Goal: Task Accomplishment & Management: Manage account settings

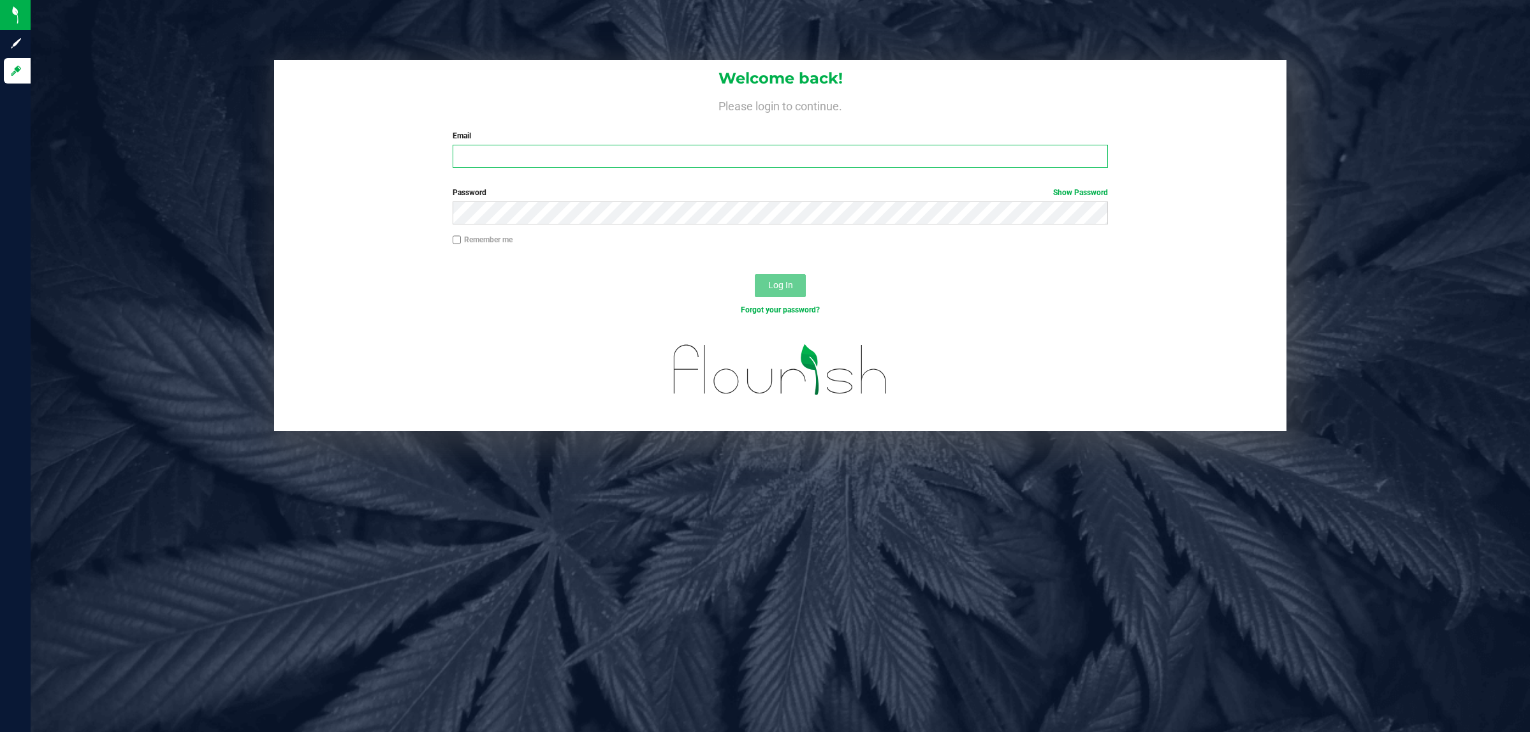
click at [470, 147] on input "Email" at bounding box center [781, 156] width 656 height 23
click at [499, 151] on input "Email" at bounding box center [781, 156] width 656 height 23
type input "[EMAIL_ADDRESS][DOMAIN_NAME]"
click at [755, 274] on button "Log In" at bounding box center [780, 285] width 51 height 23
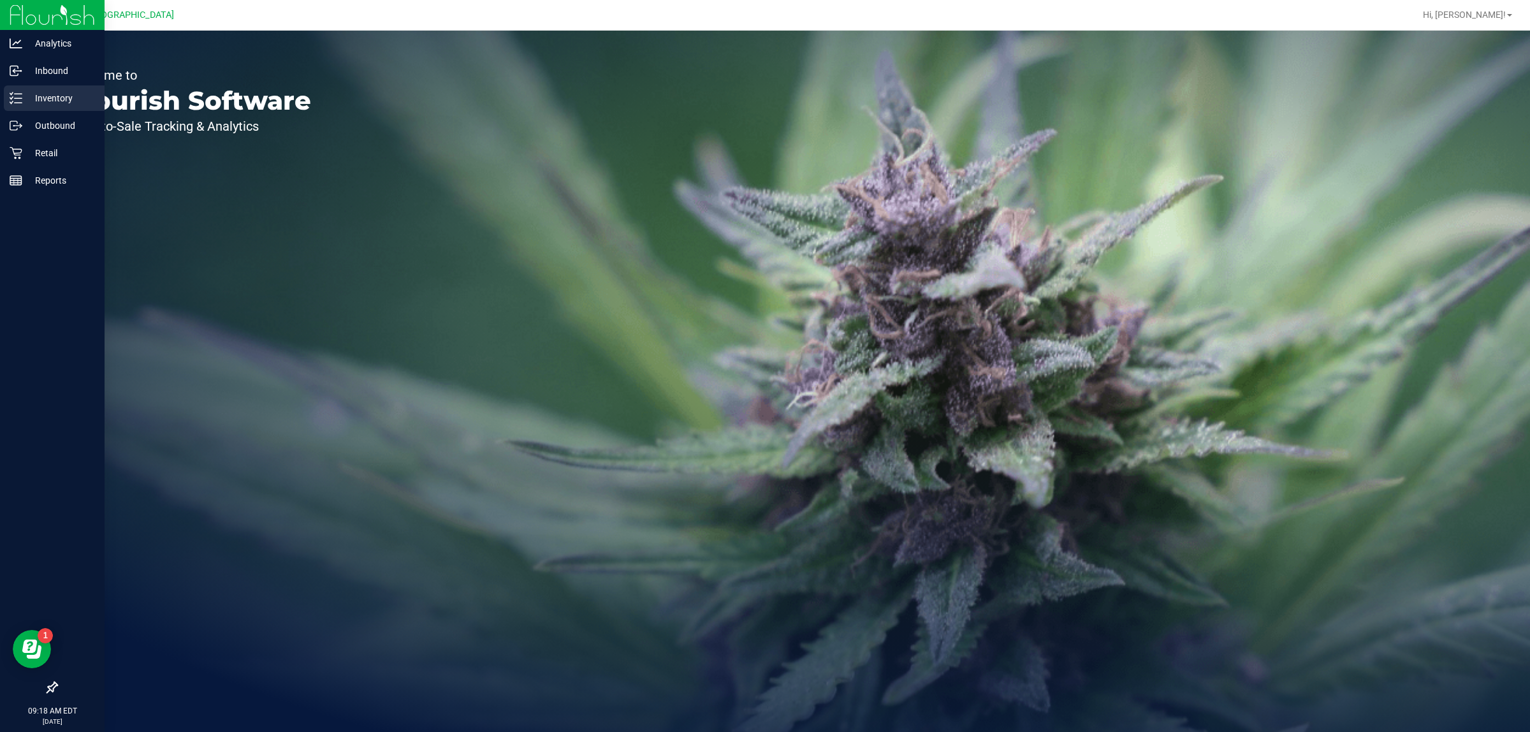
click at [55, 104] on p "Inventory" at bounding box center [60, 98] width 76 height 15
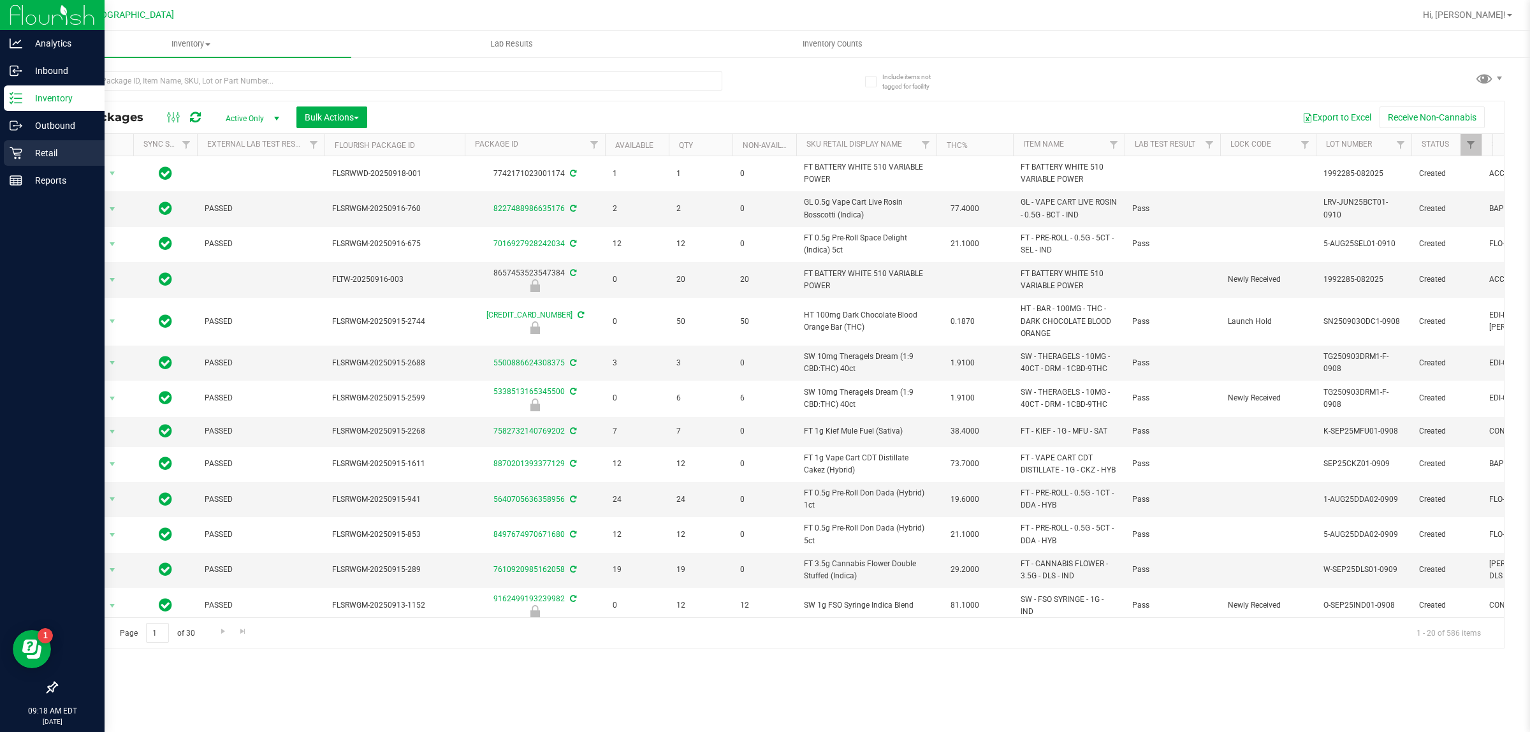
click at [62, 149] on p "Retail" at bounding box center [60, 152] width 76 height 15
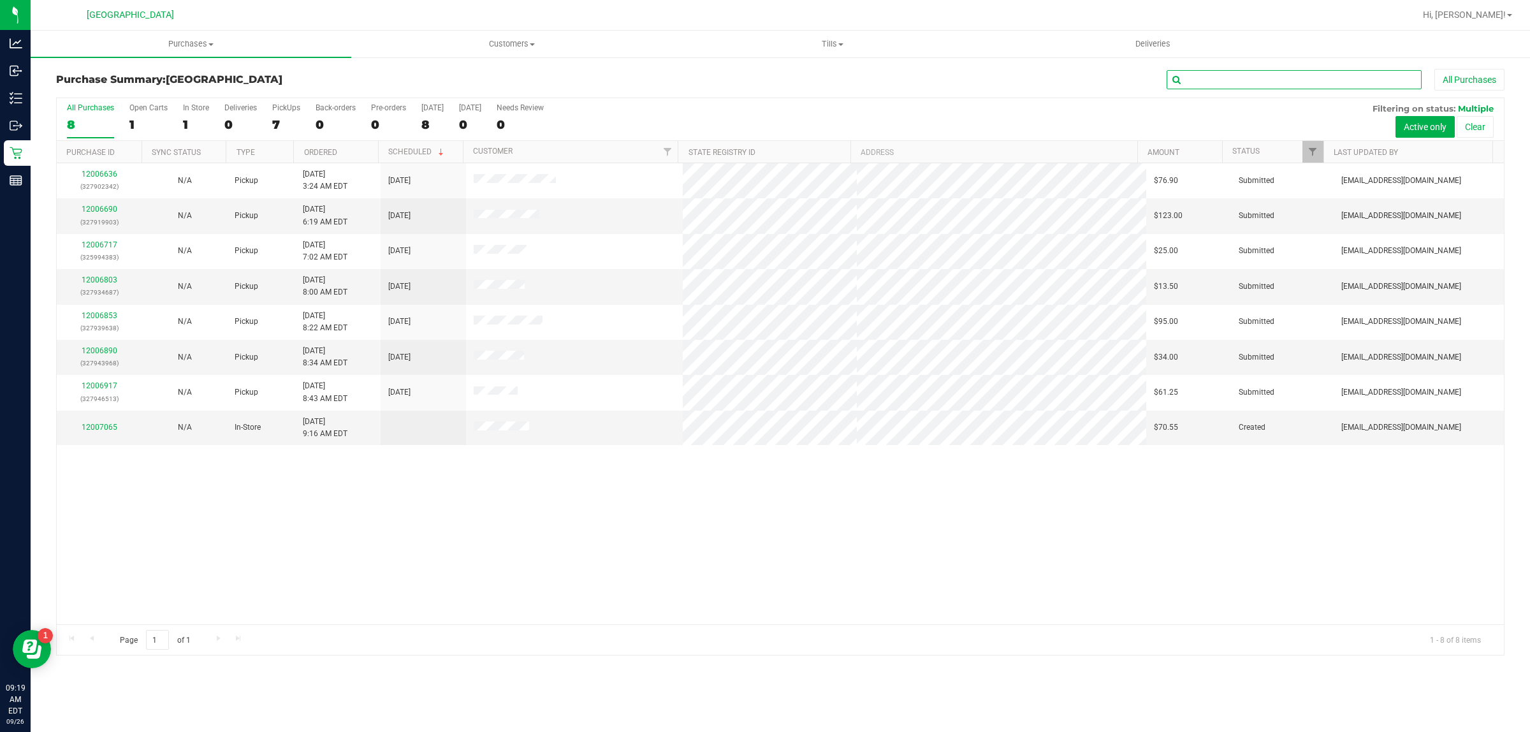
click at [1192, 76] on input "text" at bounding box center [1294, 79] width 255 height 19
paste input "12005830"
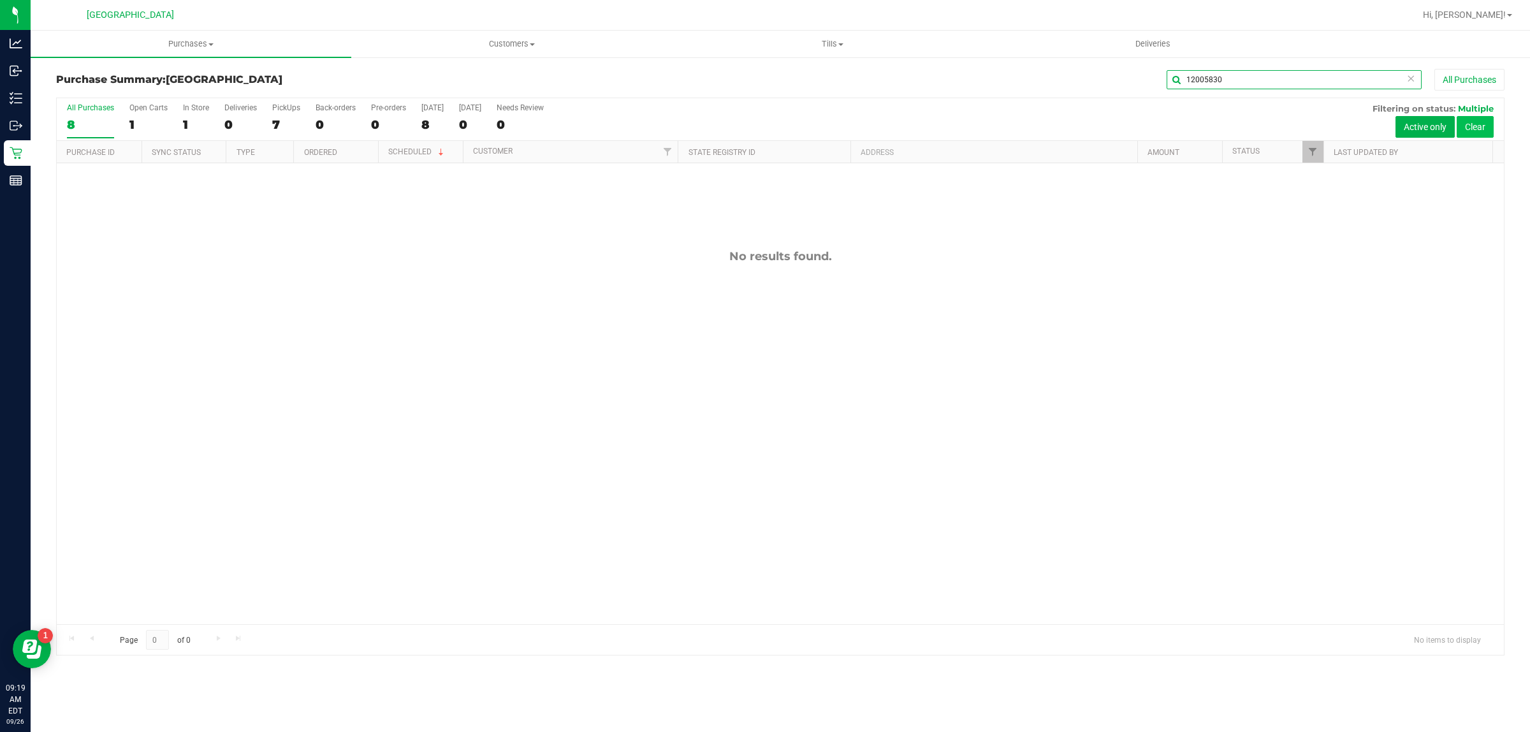
type input "12005830"
click at [1462, 127] on button "Clear" at bounding box center [1475, 127] width 37 height 22
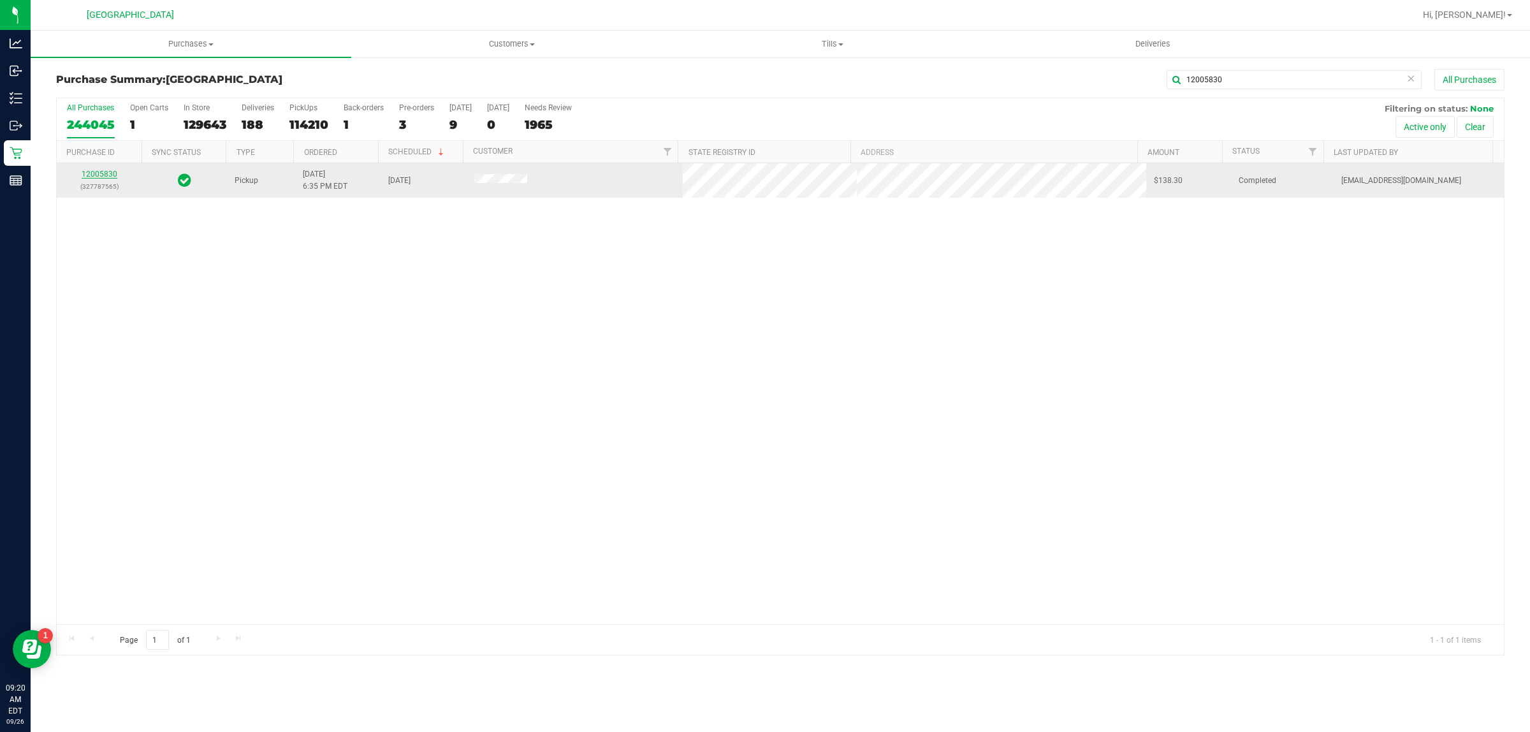
click at [106, 173] on link "12005830" at bounding box center [100, 174] width 36 height 9
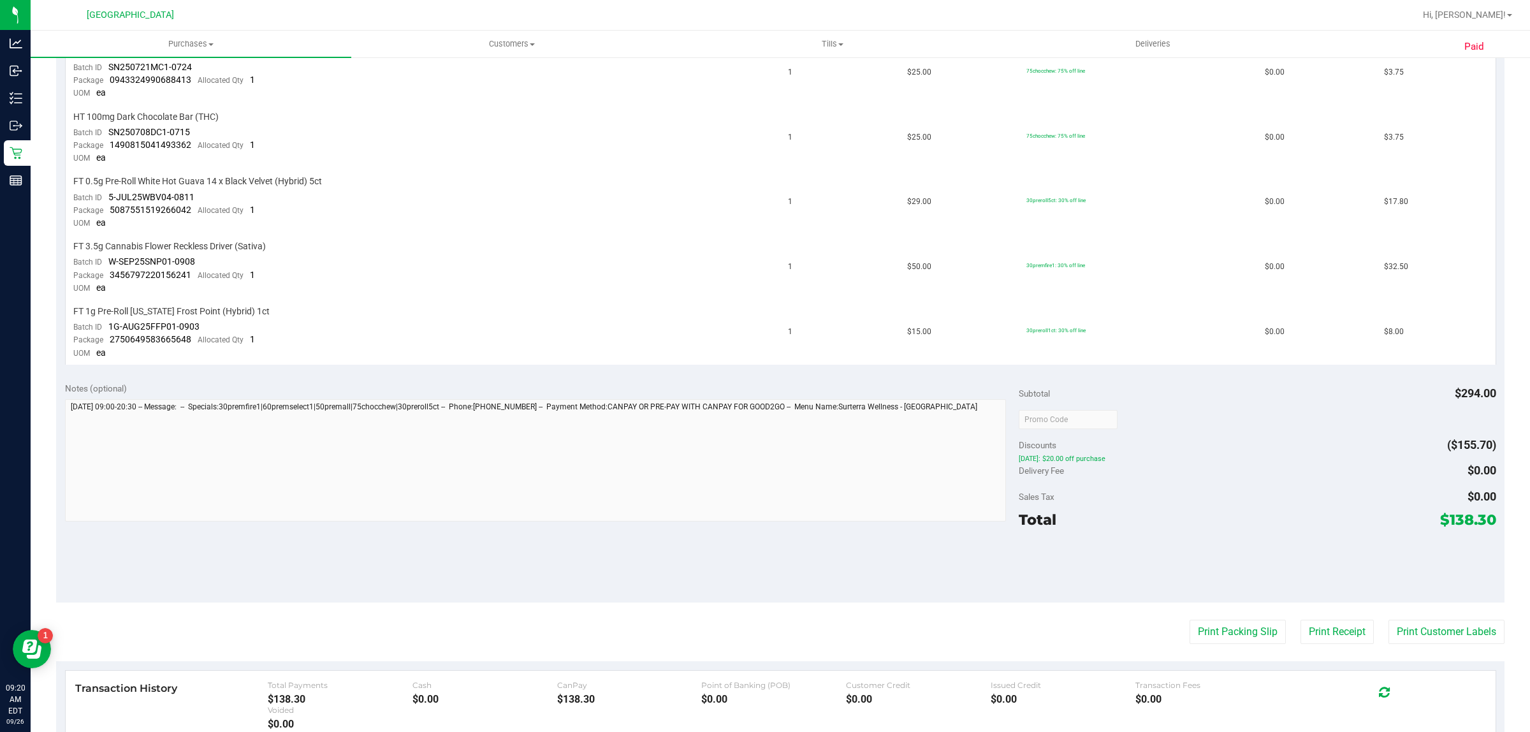
scroll to position [637, 0]
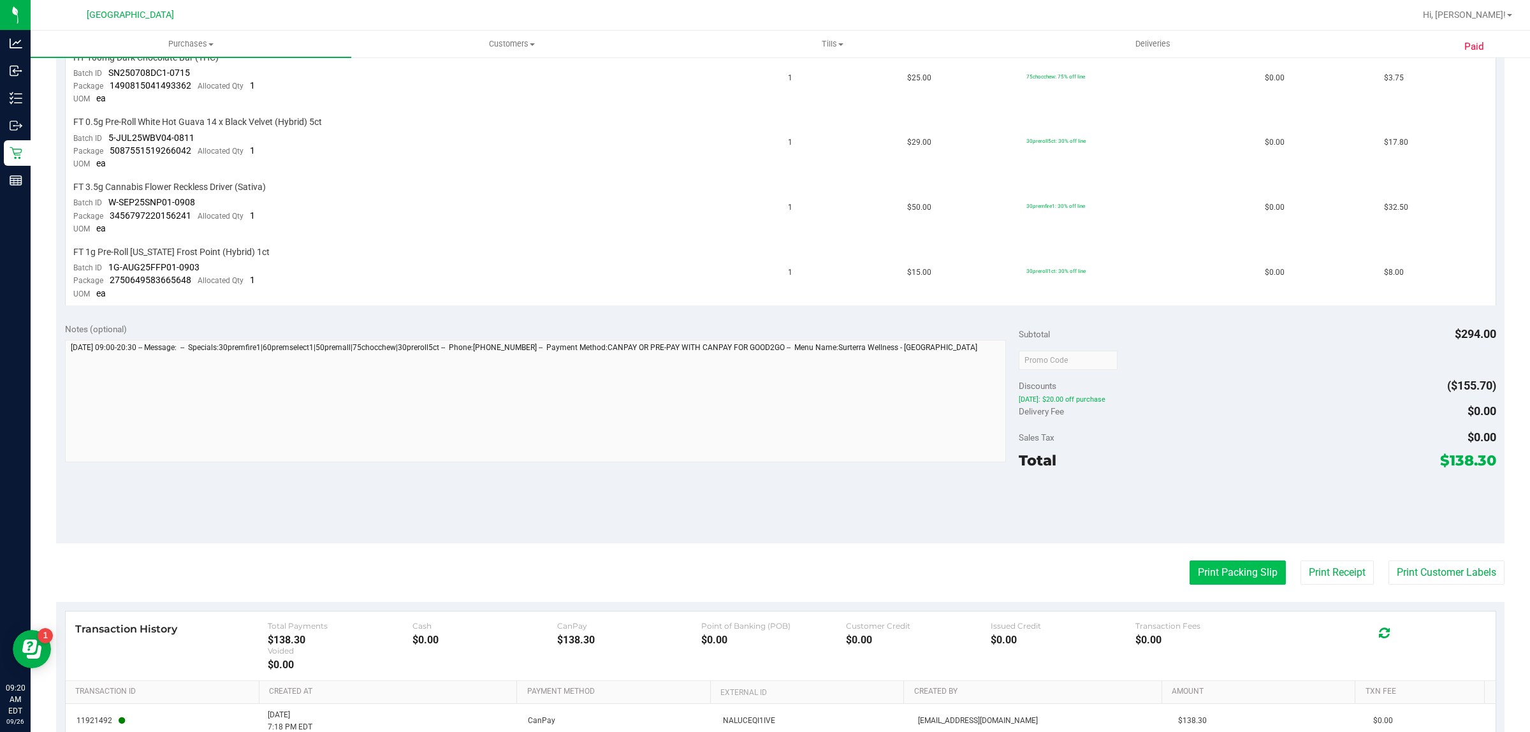
click at [1193, 563] on button "Print Packing Slip" at bounding box center [1238, 572] width 96 height 24
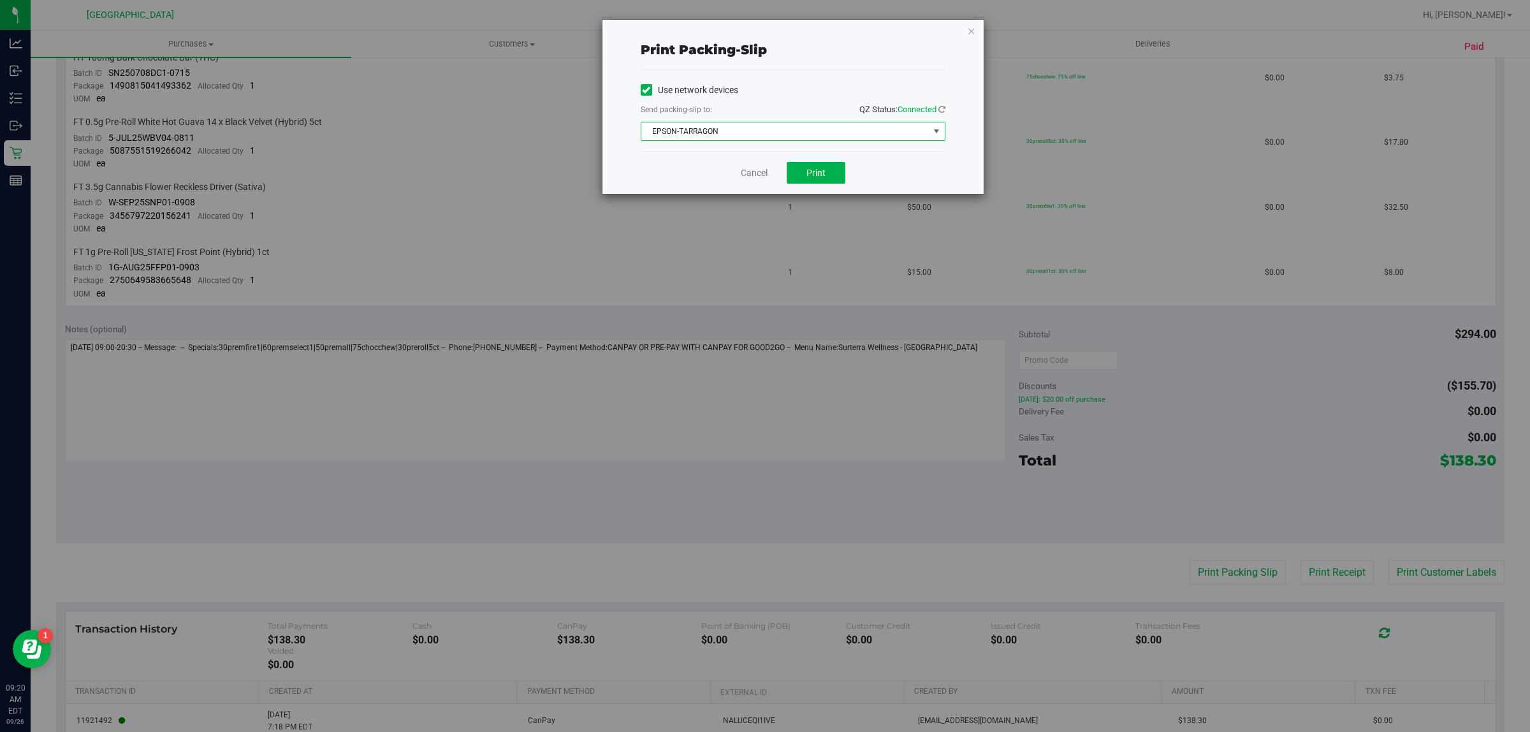
click at [802, 125] on span "EPSON-TARRAGON" at bounding box center [785, 131] width 288 height 18
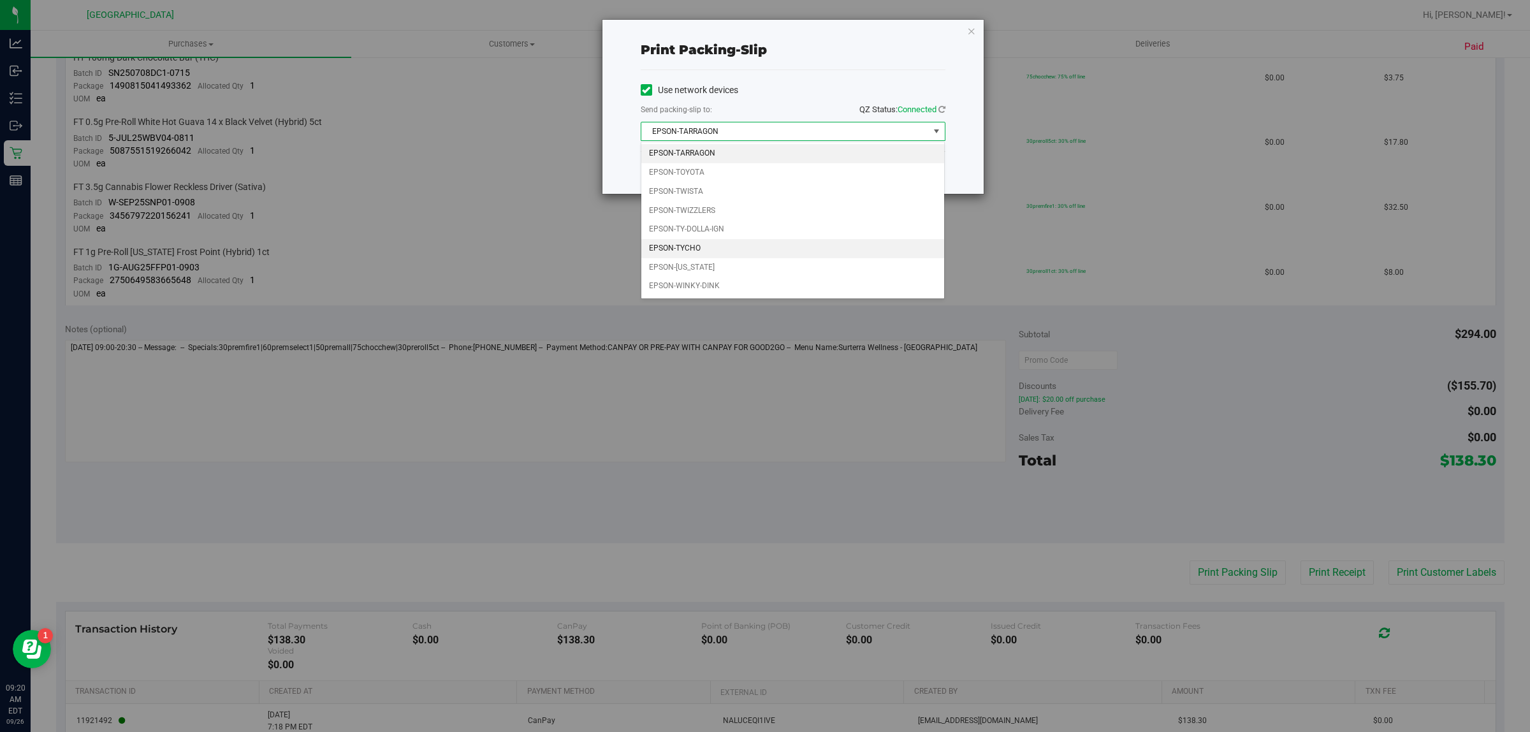
click at [796, 246] on li "EPSON-TYCHO" at bounding box center [792, 248] width 303 height 19
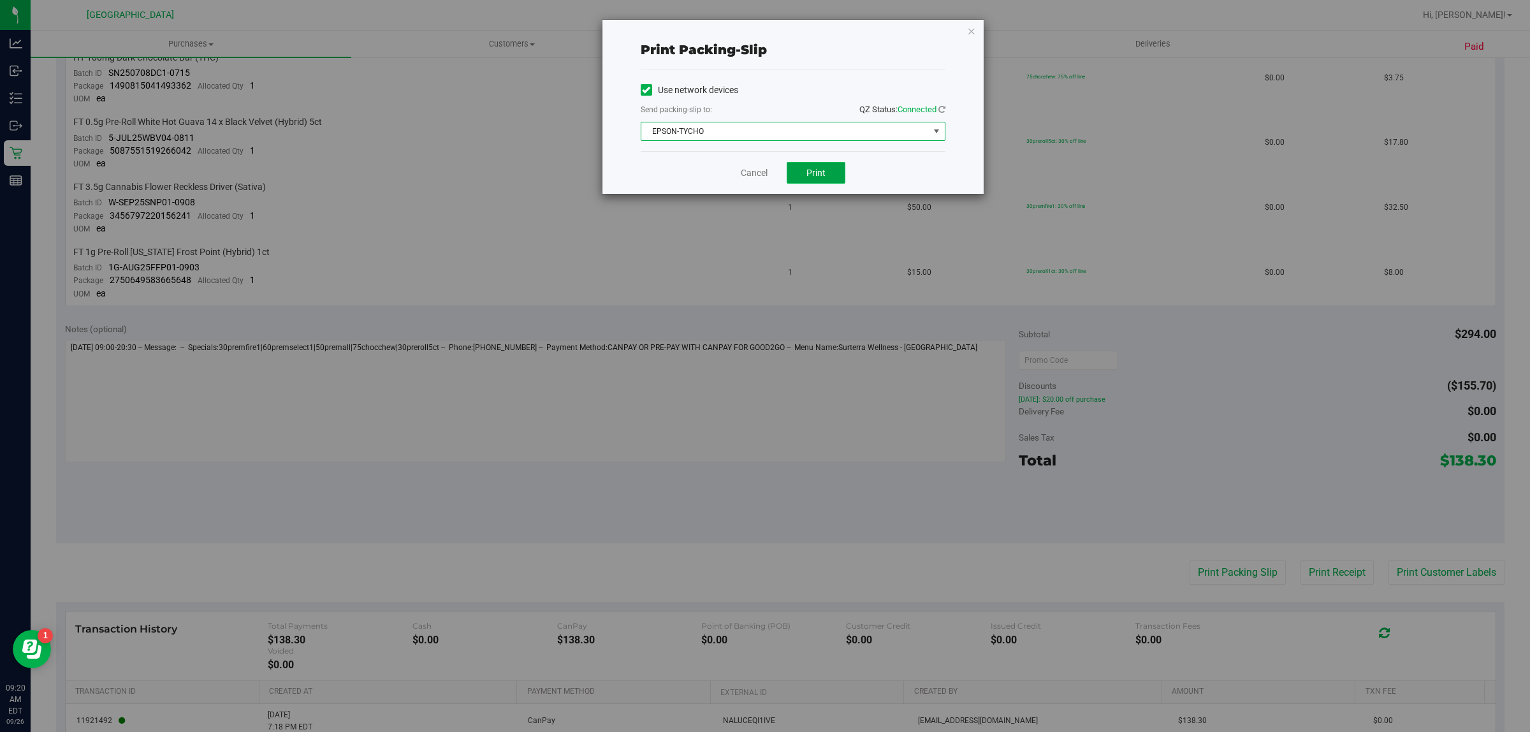
click at [808, 180] on button "Print" at bounding box center [816, 173] width 59 height 22
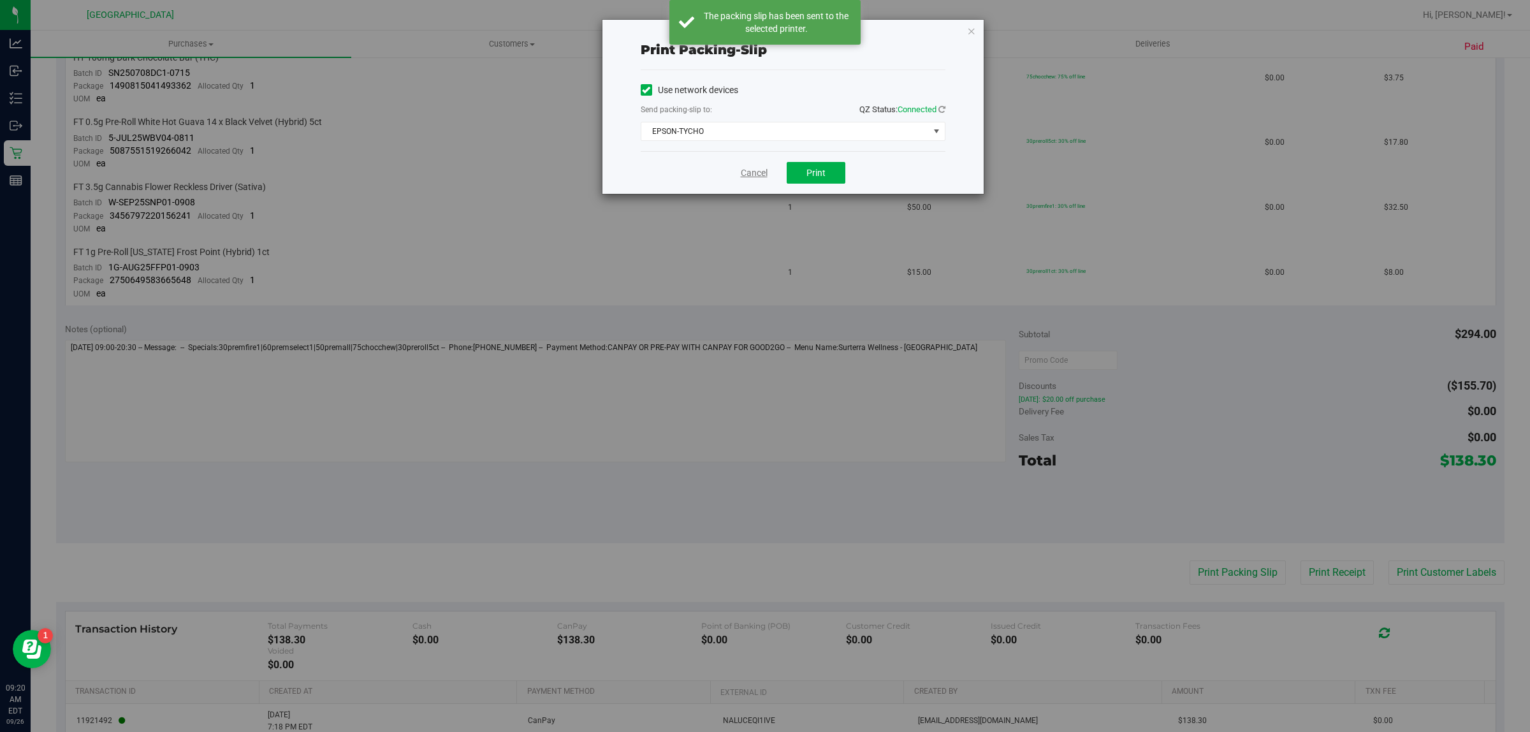
click at [754, 178] on link "Cancel" at bounding box center [754, 172] width 27 height 13
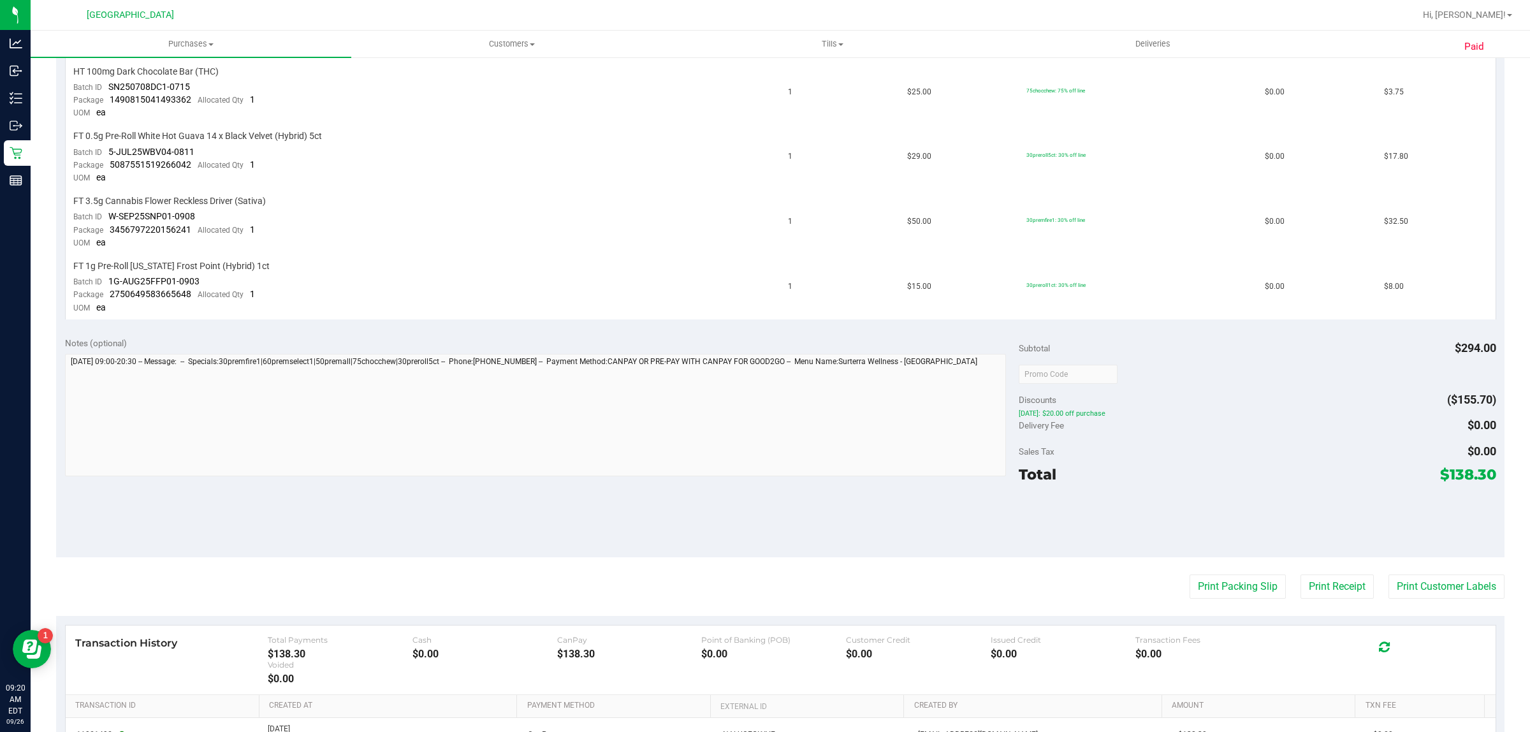
scroll to position [717, 0]
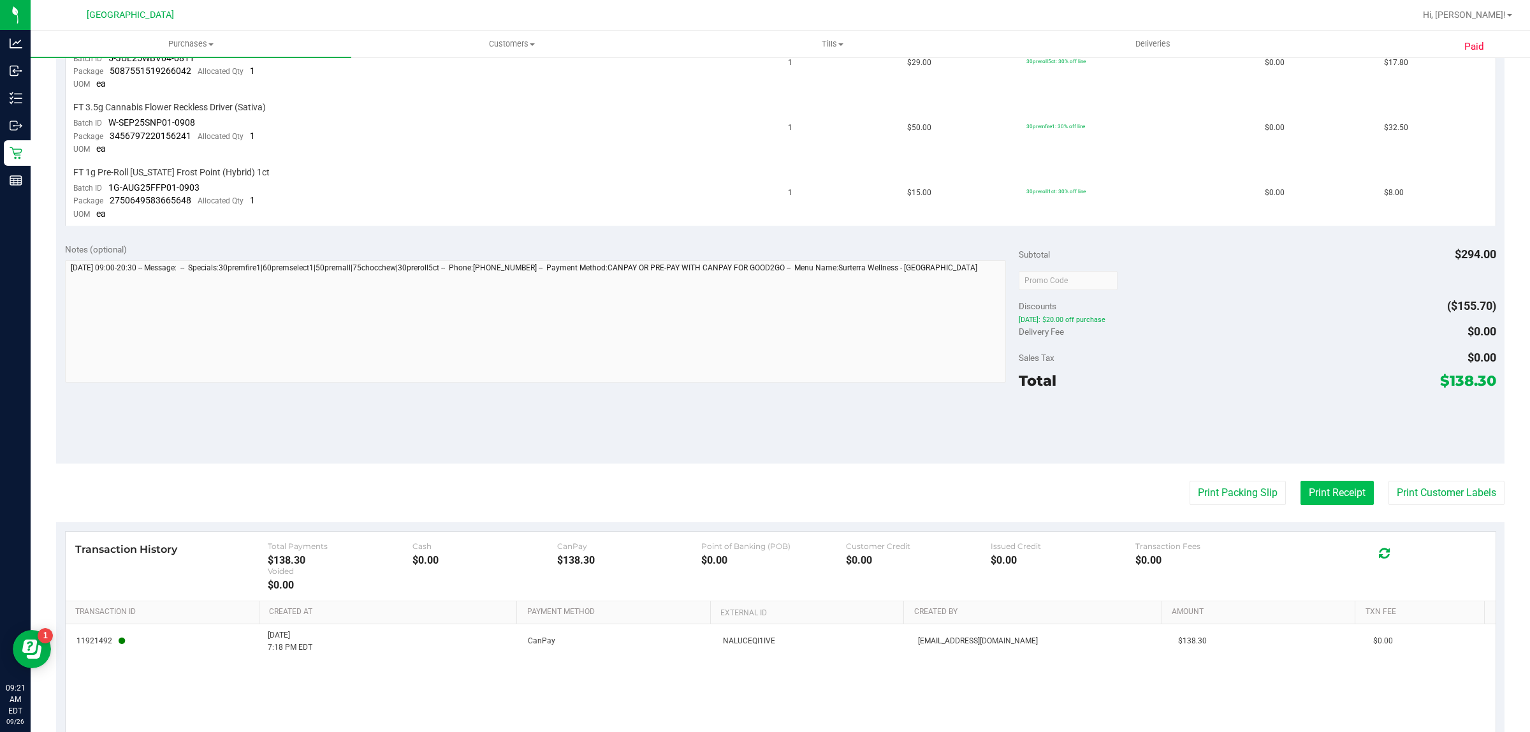
click at [1308, 481] on button "Print Receipt" at bounding box center [1336, 493] width 73 height 24
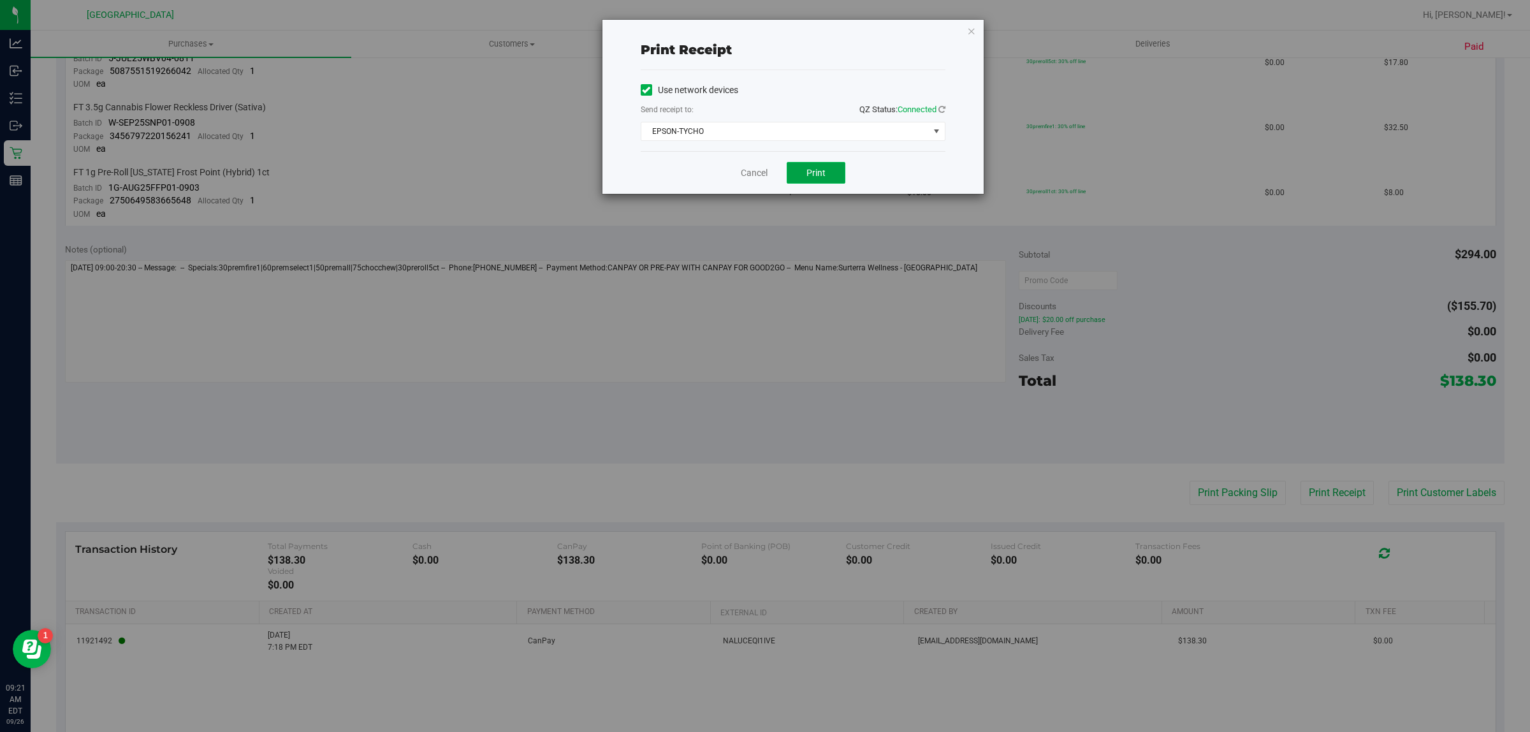
click at [815, 173] on span "Print" at bounding box center [815, 173] width 19 height 10
click at [751, 175] on link "Cancel" at bounding box center [754, 172] width 27 height 13
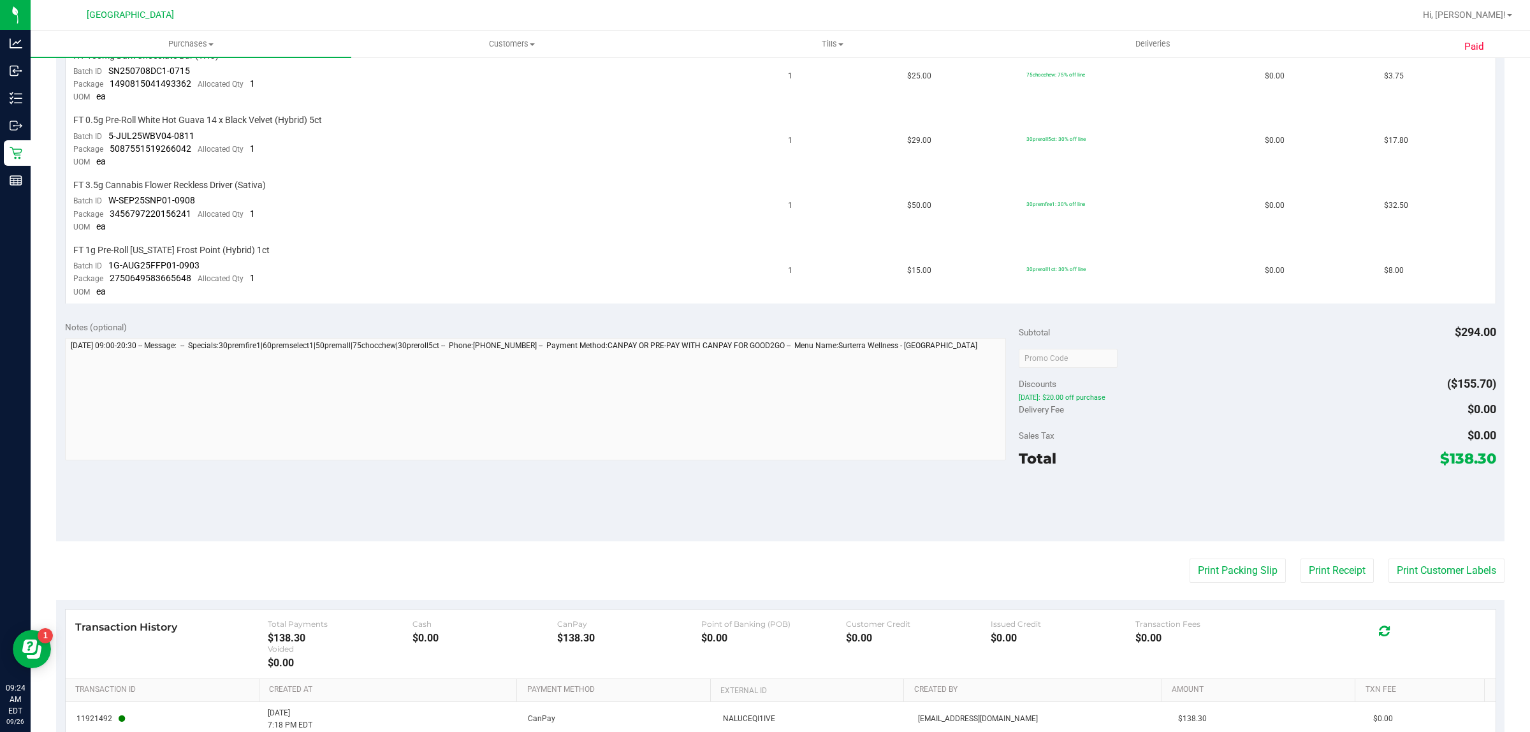
scroll to position [517, 0]
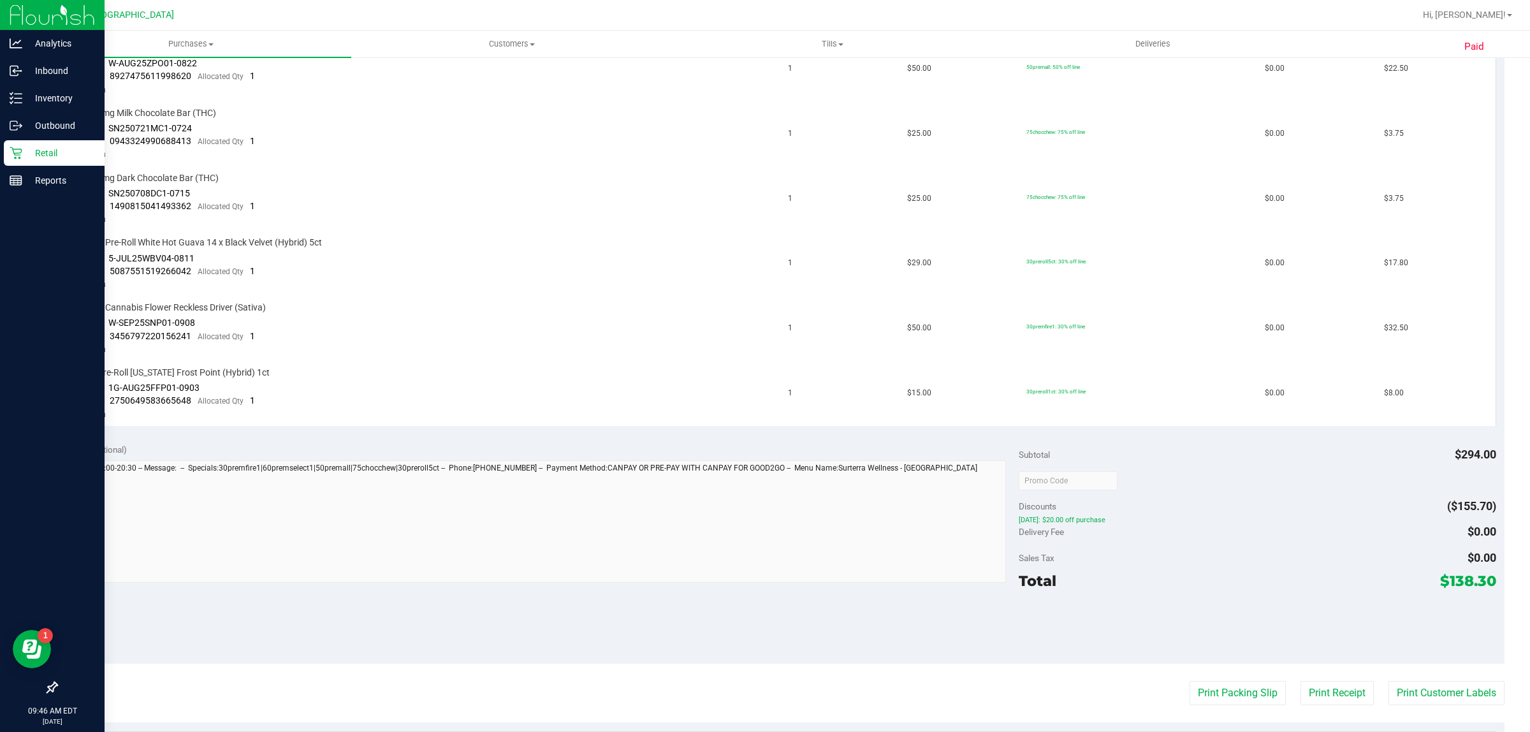
click at [51, 157] on p "Retail" at bounding box center [60, 152] width 76 height 15
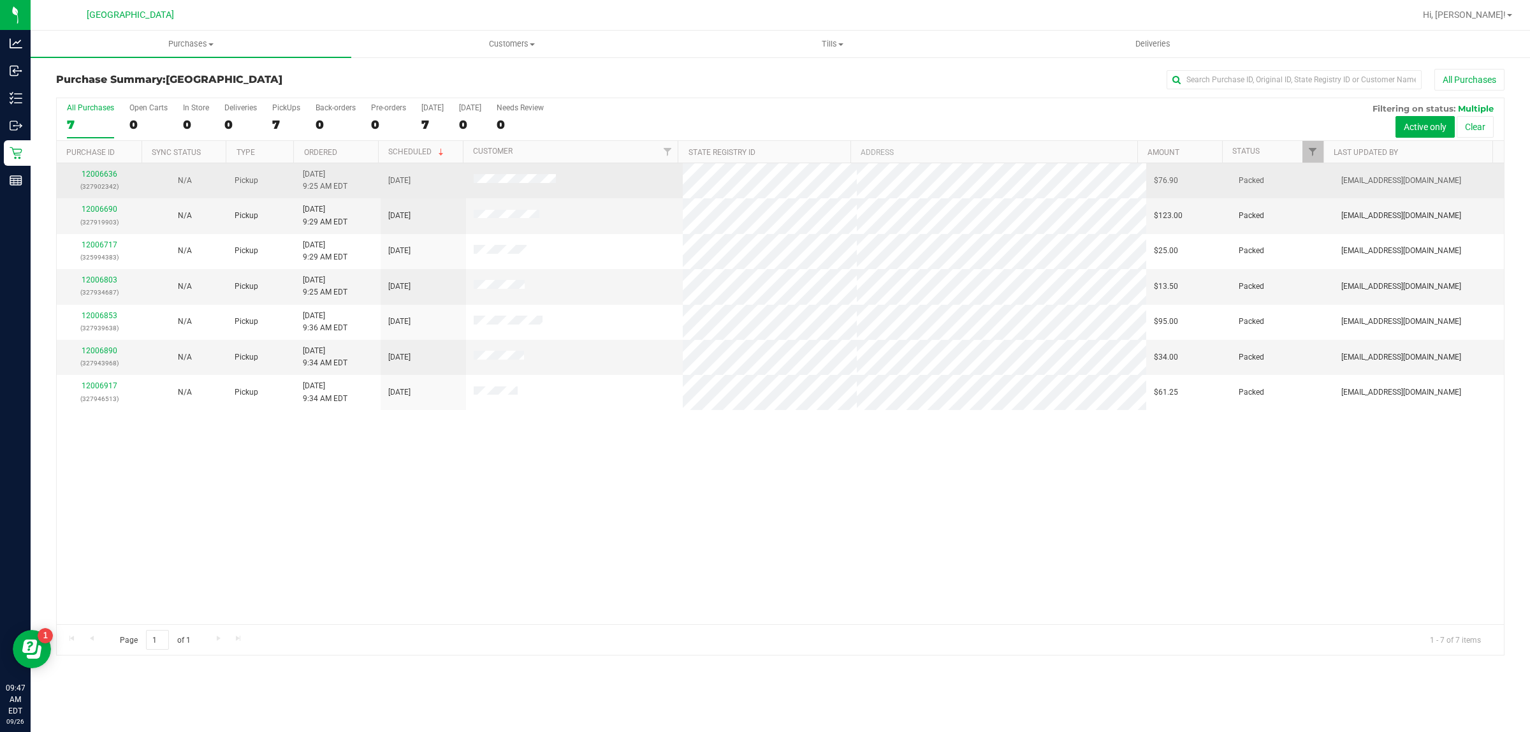
click at [99, 170] on div "12006636 (327902342)" at bounding box center [99, 180] width 70 height 24
click at [106, 174] on link "12006636" at bounding box center [100, 174] width 36 height 9
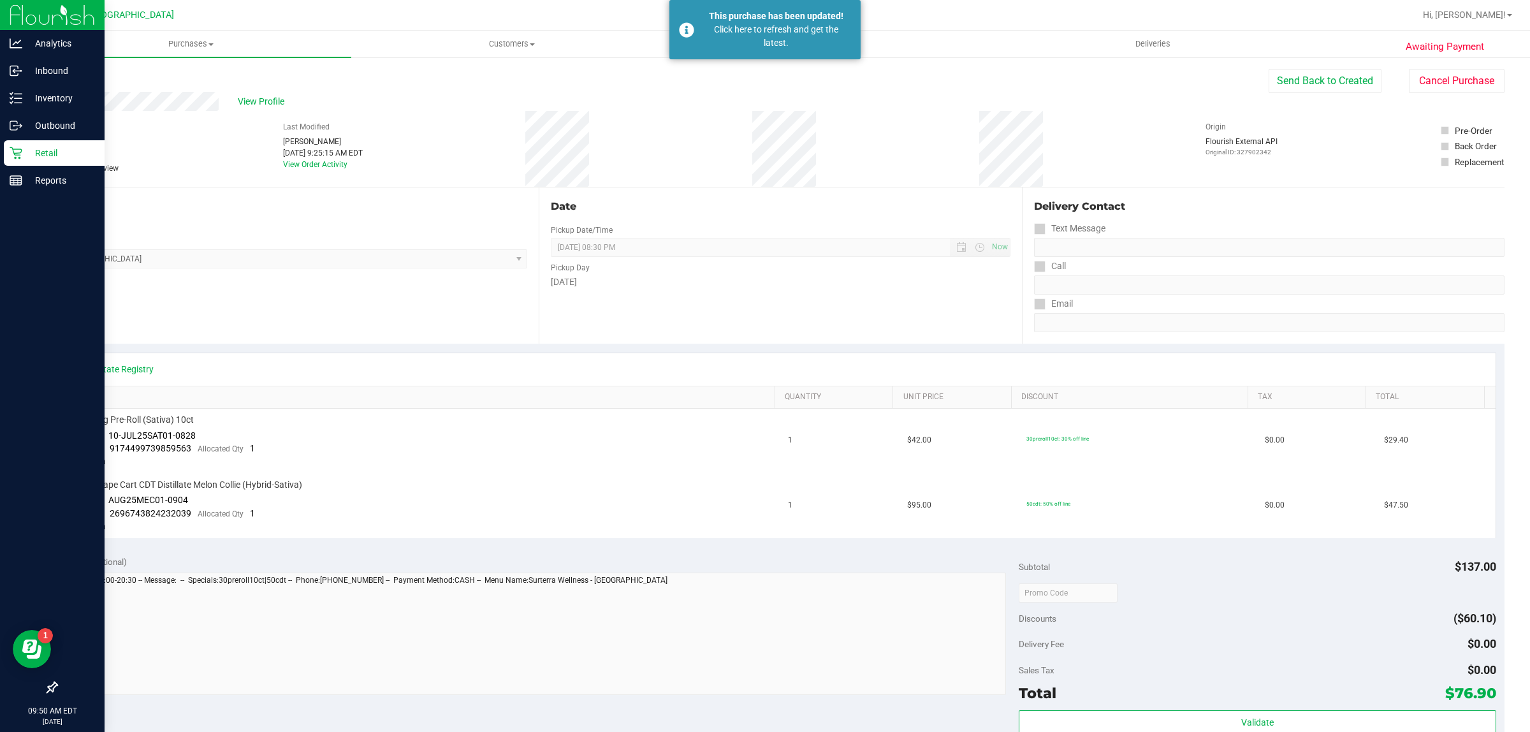
click at [17, 152] on icon at bounding box center [16, 153] width 13 height 13
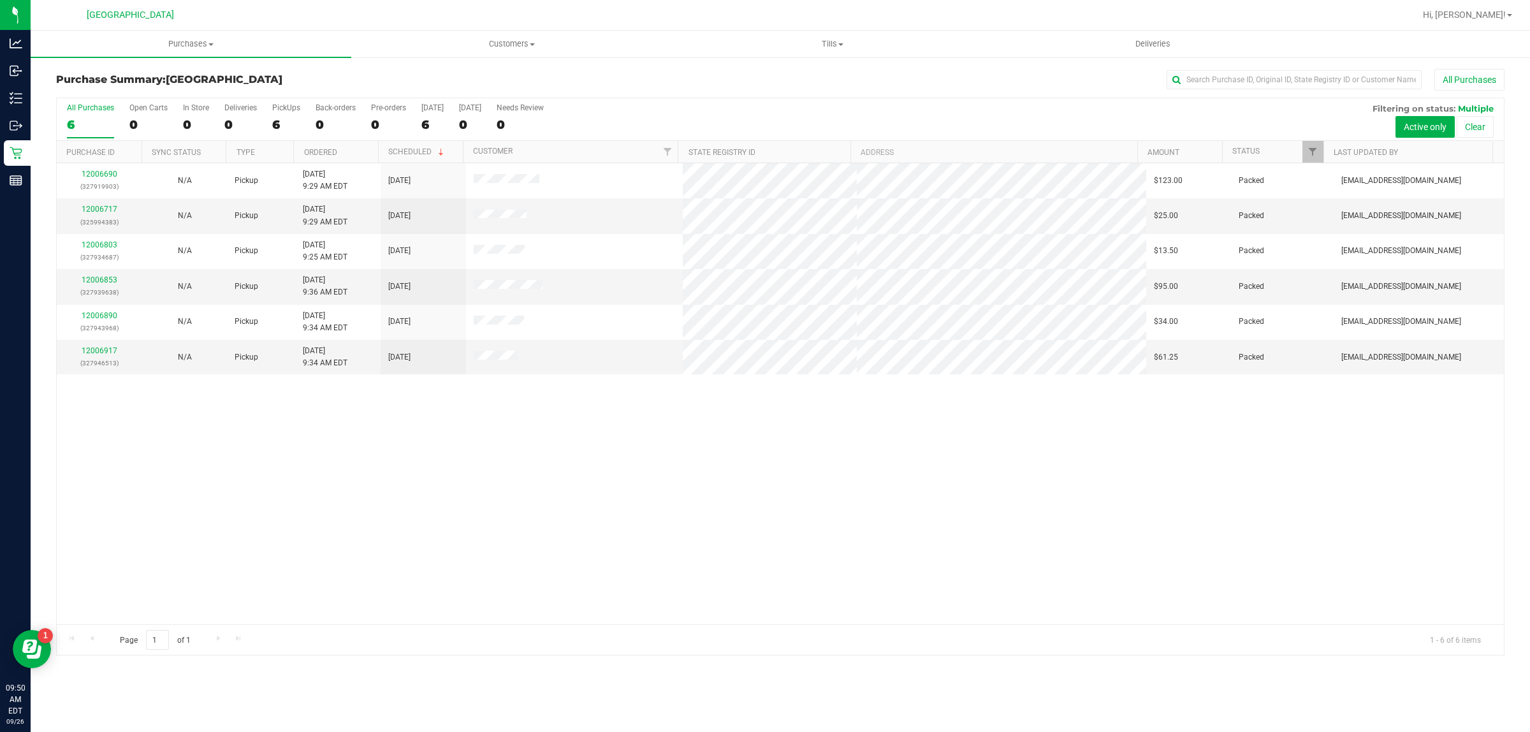
click at [432, 419] on div "12006690 (327919903) N/A Pickup 9/26/2025 9:29 AM EDT 9/26/2025 $123.00 Packed …" at bounding box center [780, 393] width 1447 height 461
click at [381, 425] on div "12006690 (327919903) N/A Pickup 9/26/2025 9:29 AM EDT 9/26/2025 $123.00 Packed …" at bounding box center [780, 393] width 1447 height 461
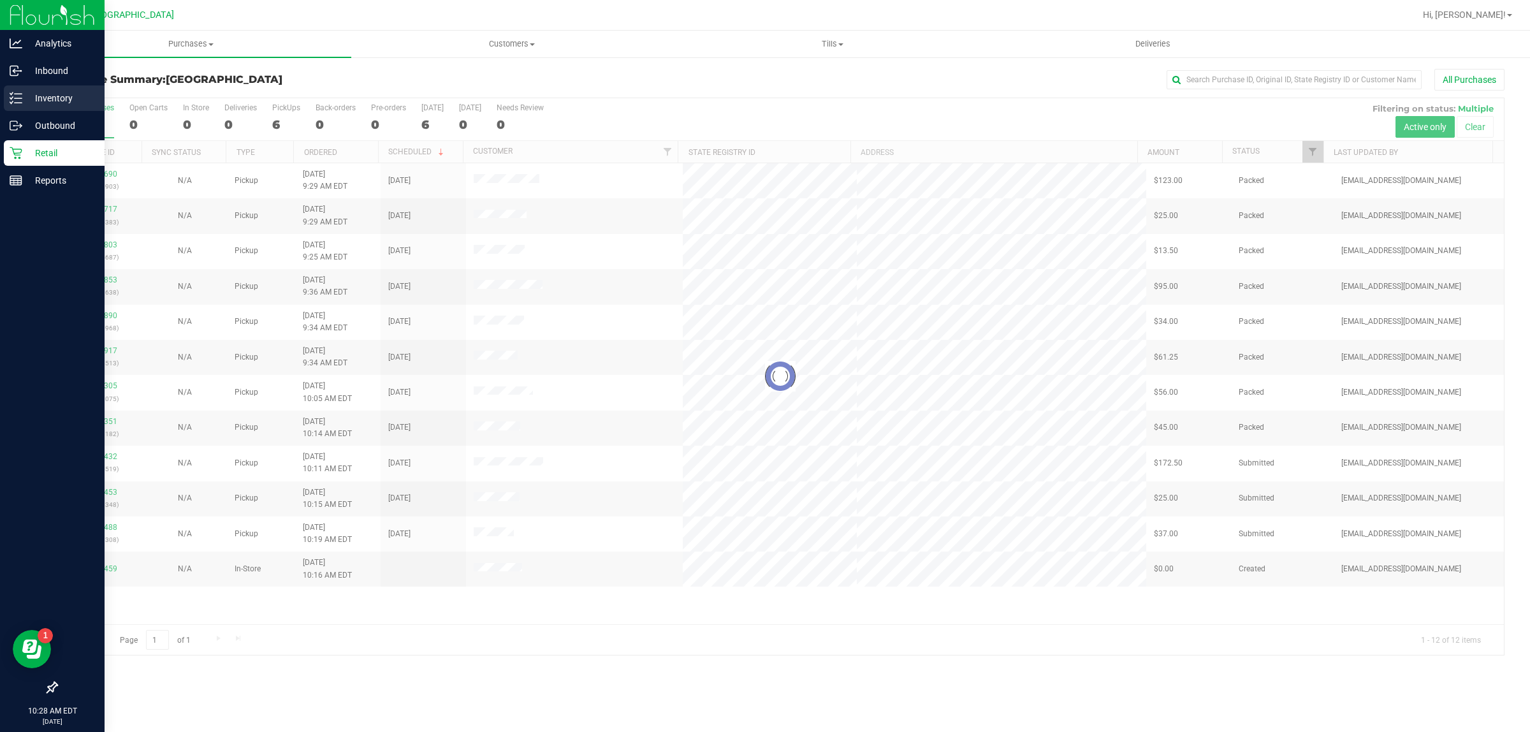
click at [24, 100] on p "Inventory" at bounding box center [60, 98] width 76 height 15
click at [22, 96] on p "Inventory" at bounding box center [60, 98] width 76 height 15
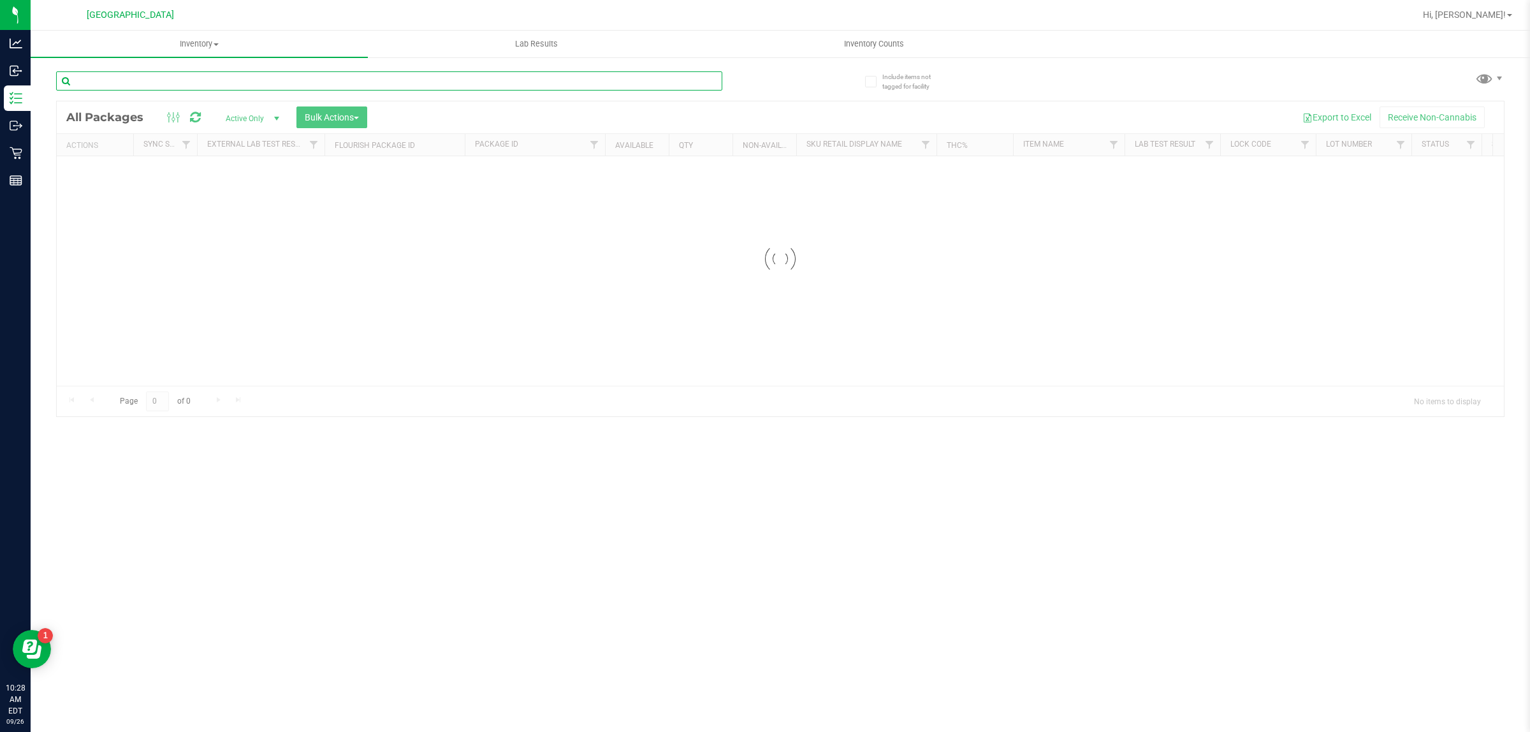
click at [188, 86] on input "text" at bounding box center [389, 80] width 666 height 19
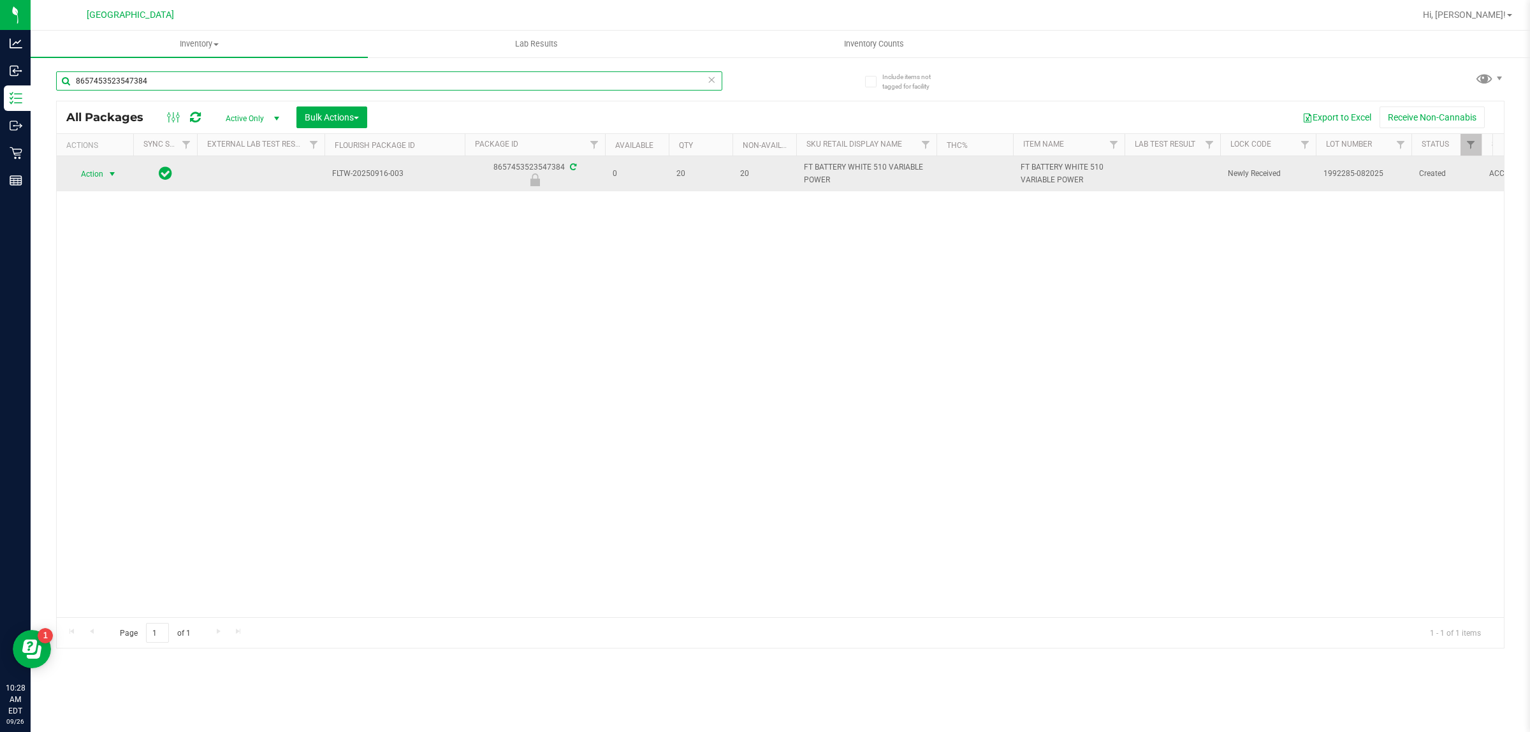
type input "8657453523547384"
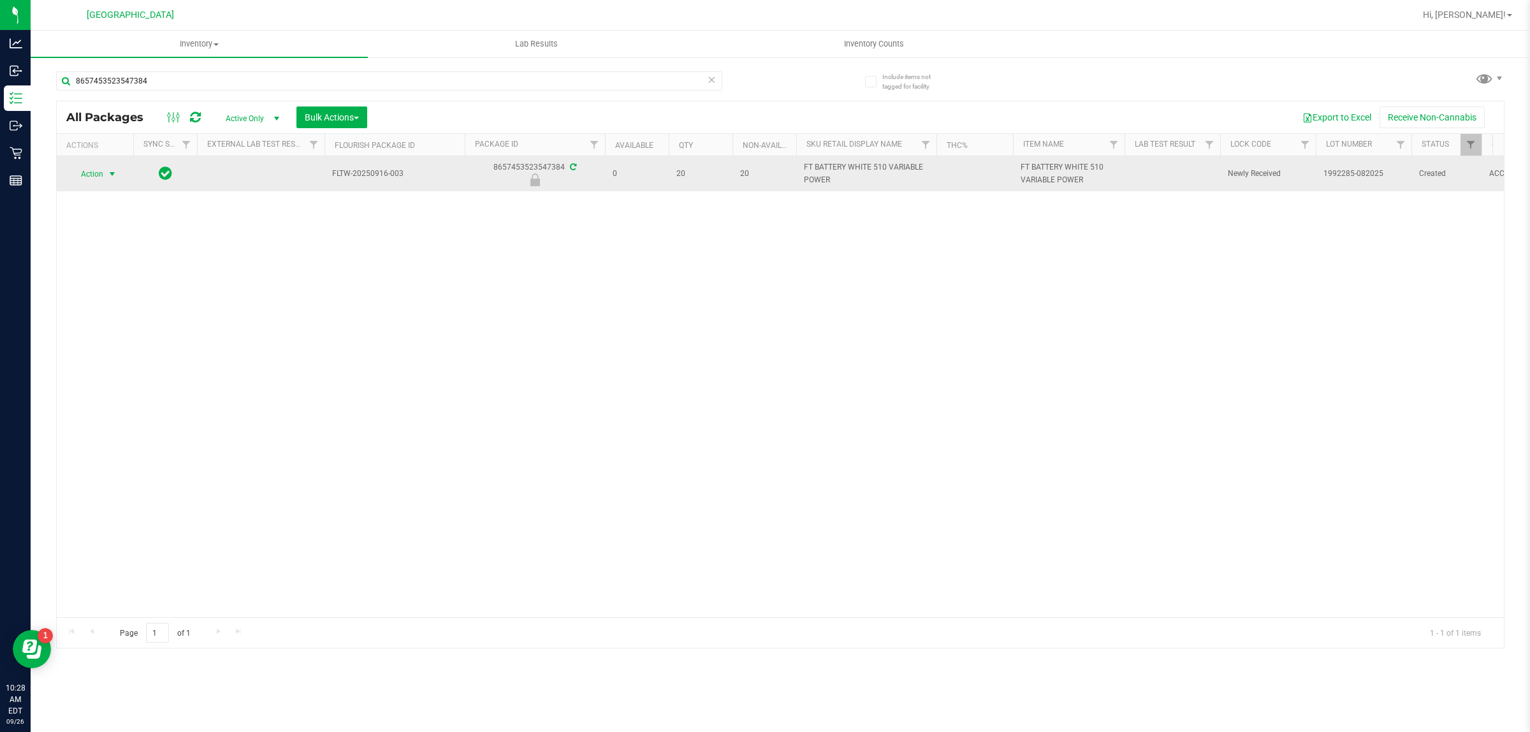
click at [112, 174] on span "select" at bounding box center [112, 174] width 10 height 10
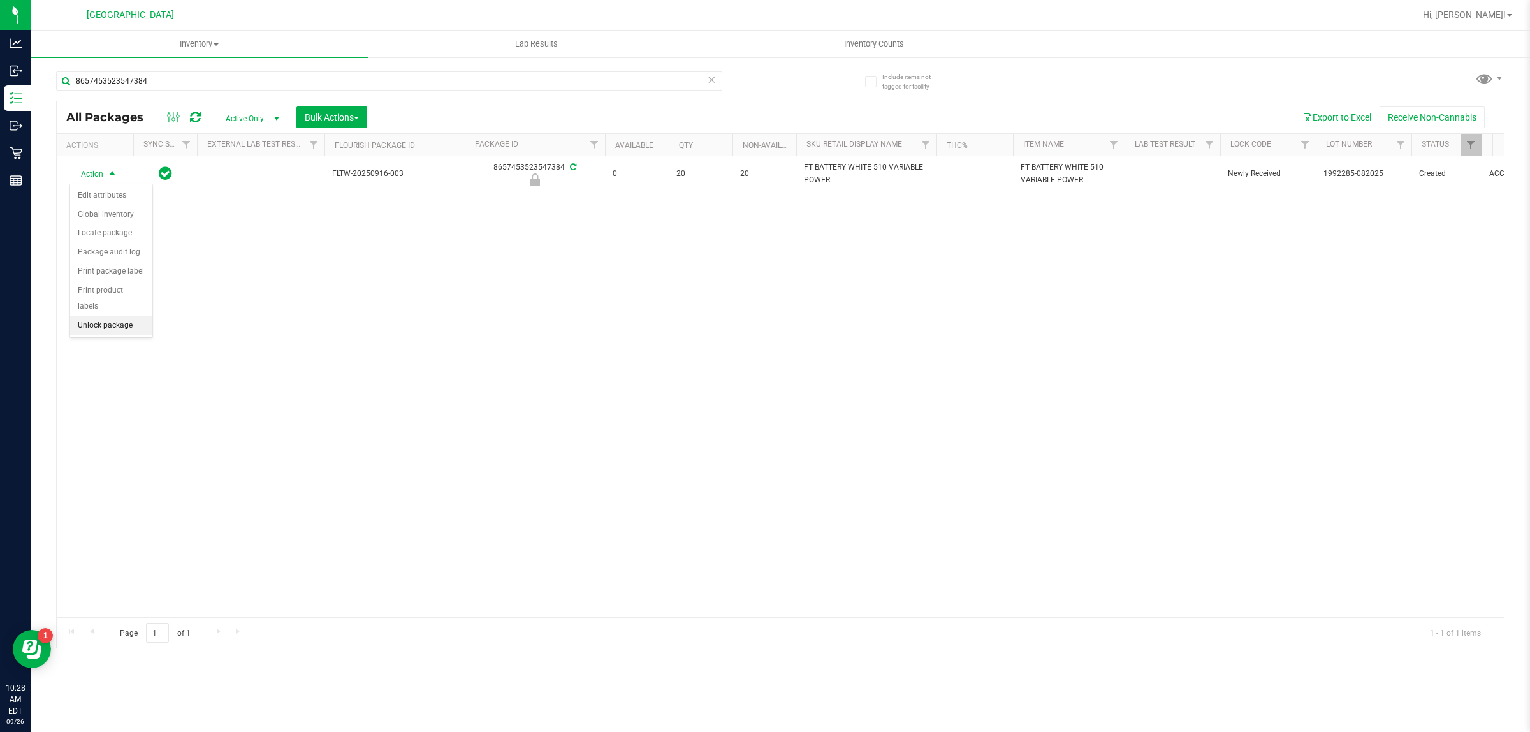
click at [136, 317] on li "Unlock package" at bounding box center [111, 325] width 82 height 19
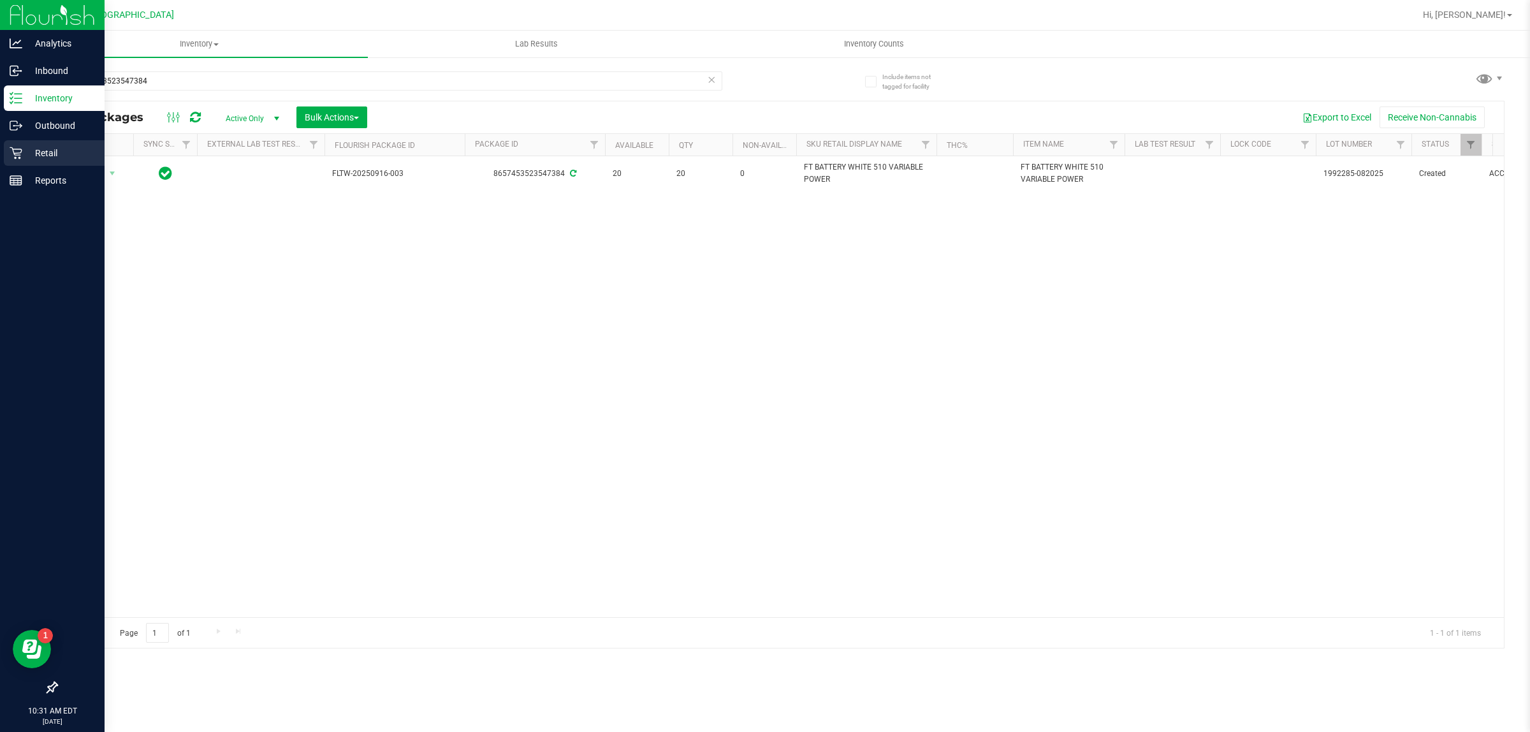
click at [37, 159] on p "Retail" at bounding box center [60, 152] width 76 height 15
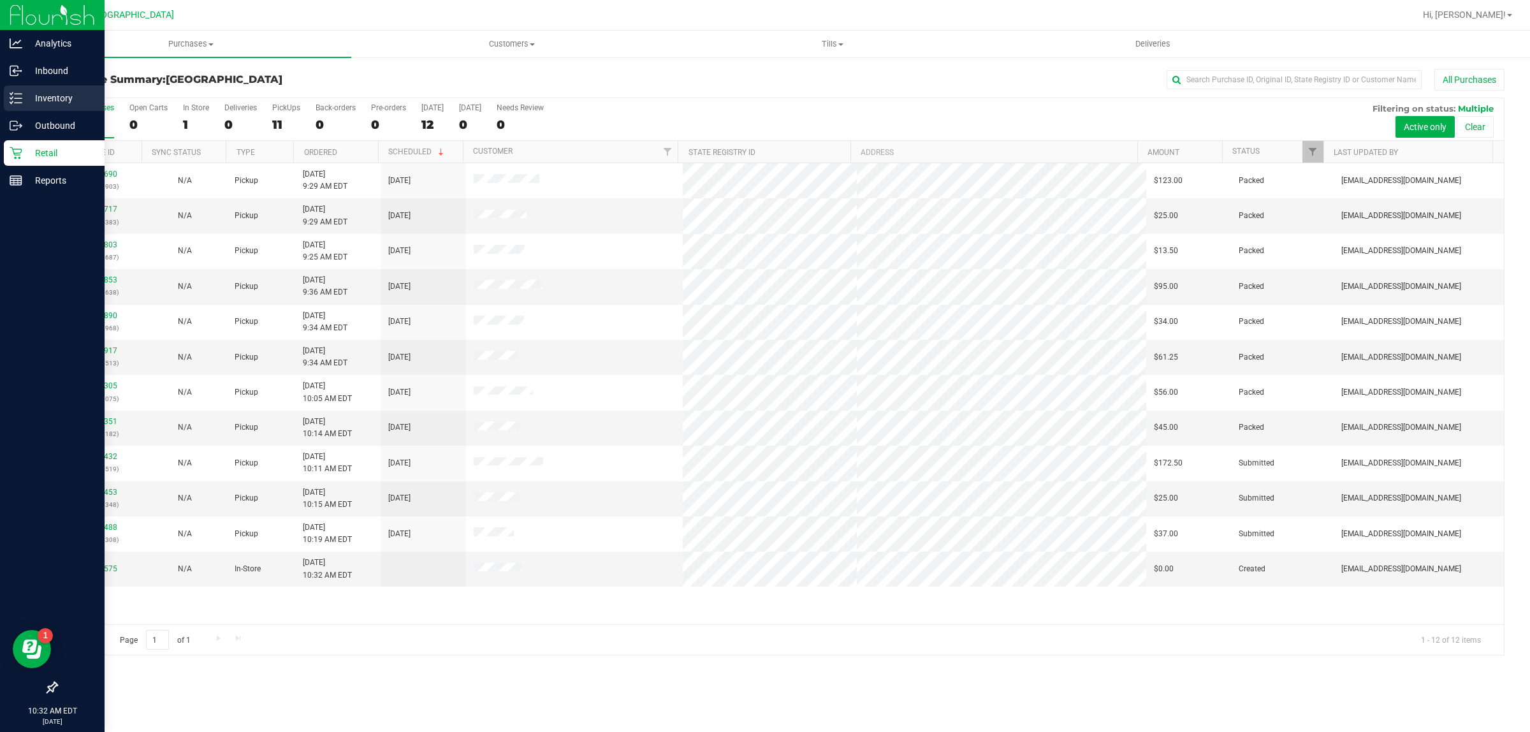
click at [40, 103] on p "Inventory" at bounding box center [60, 98] width 76 height 15
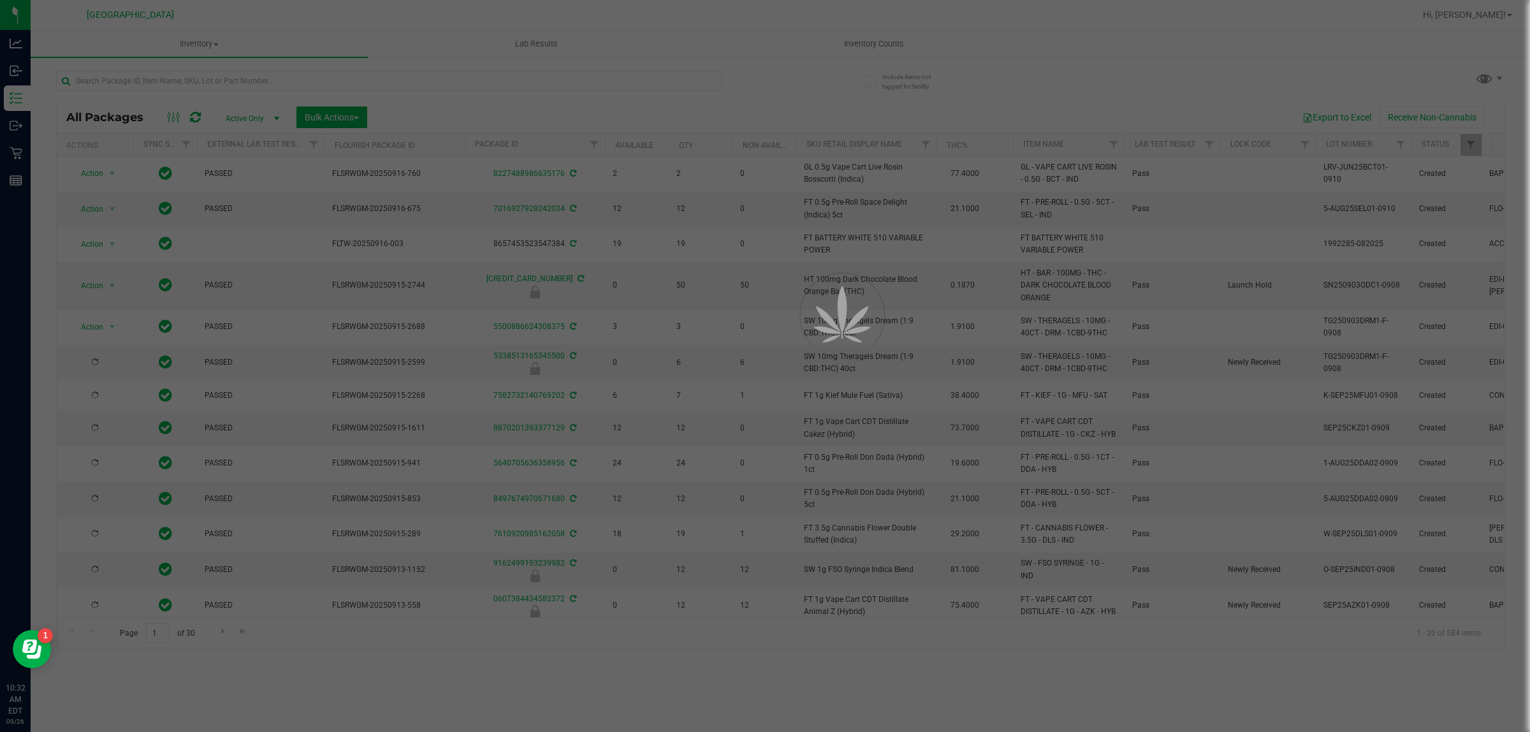
click at [386, 74] on div at bounding box center [765, 366] width 1530 height 732
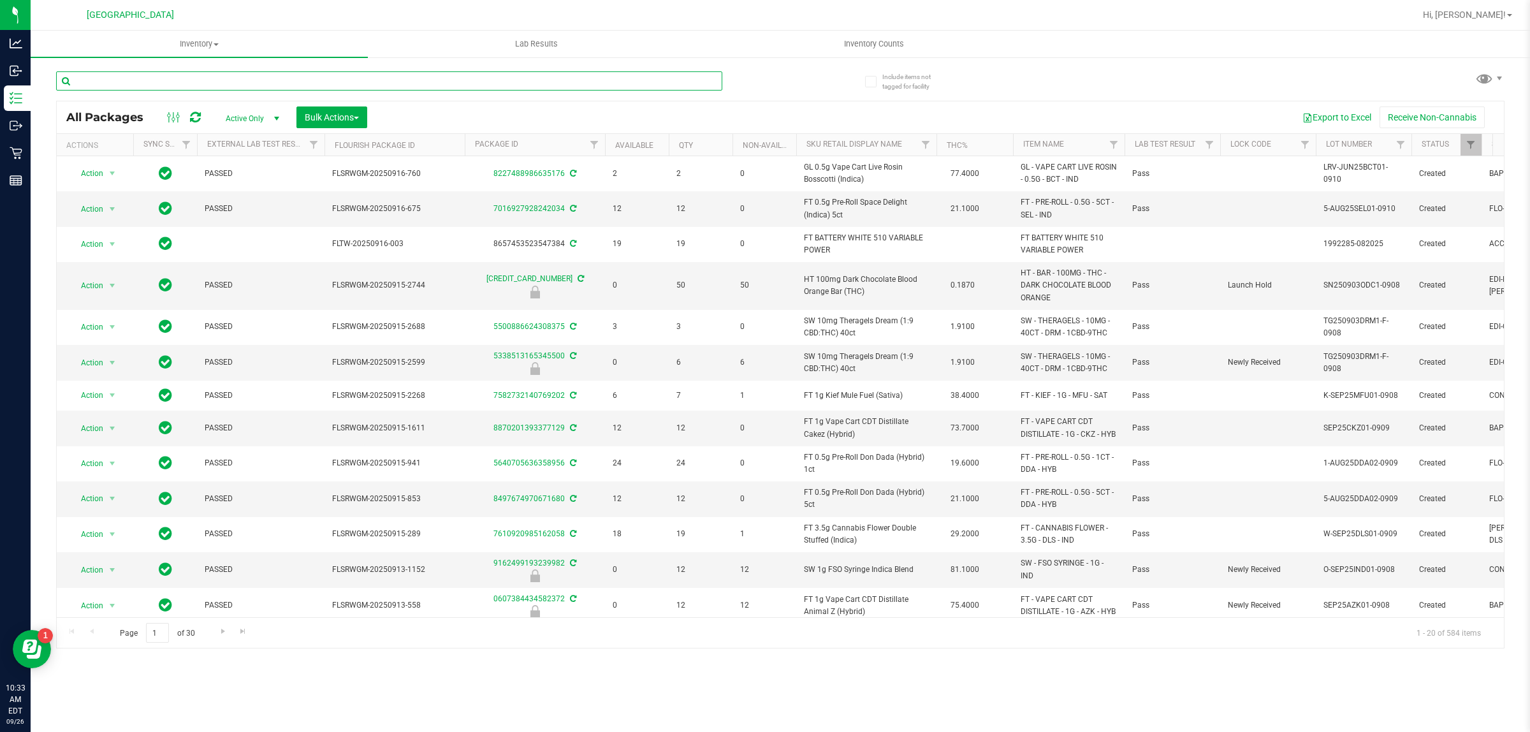
click at [384, 84] on input "text" at bounding box center [389, 80] width 666 height 19
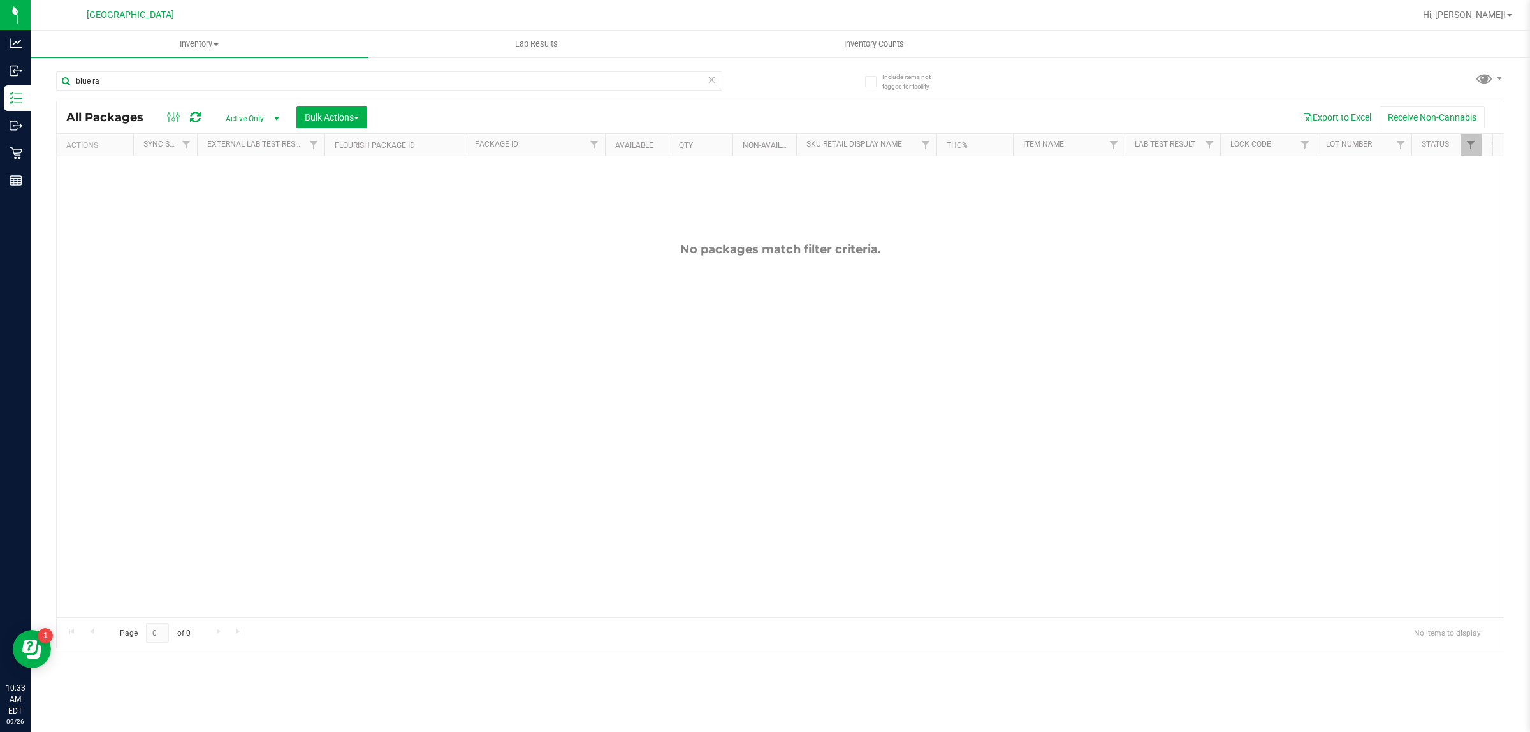
click at [160, 93] on div "blue ra" at bounding box center [389, 85] width 666 height 29
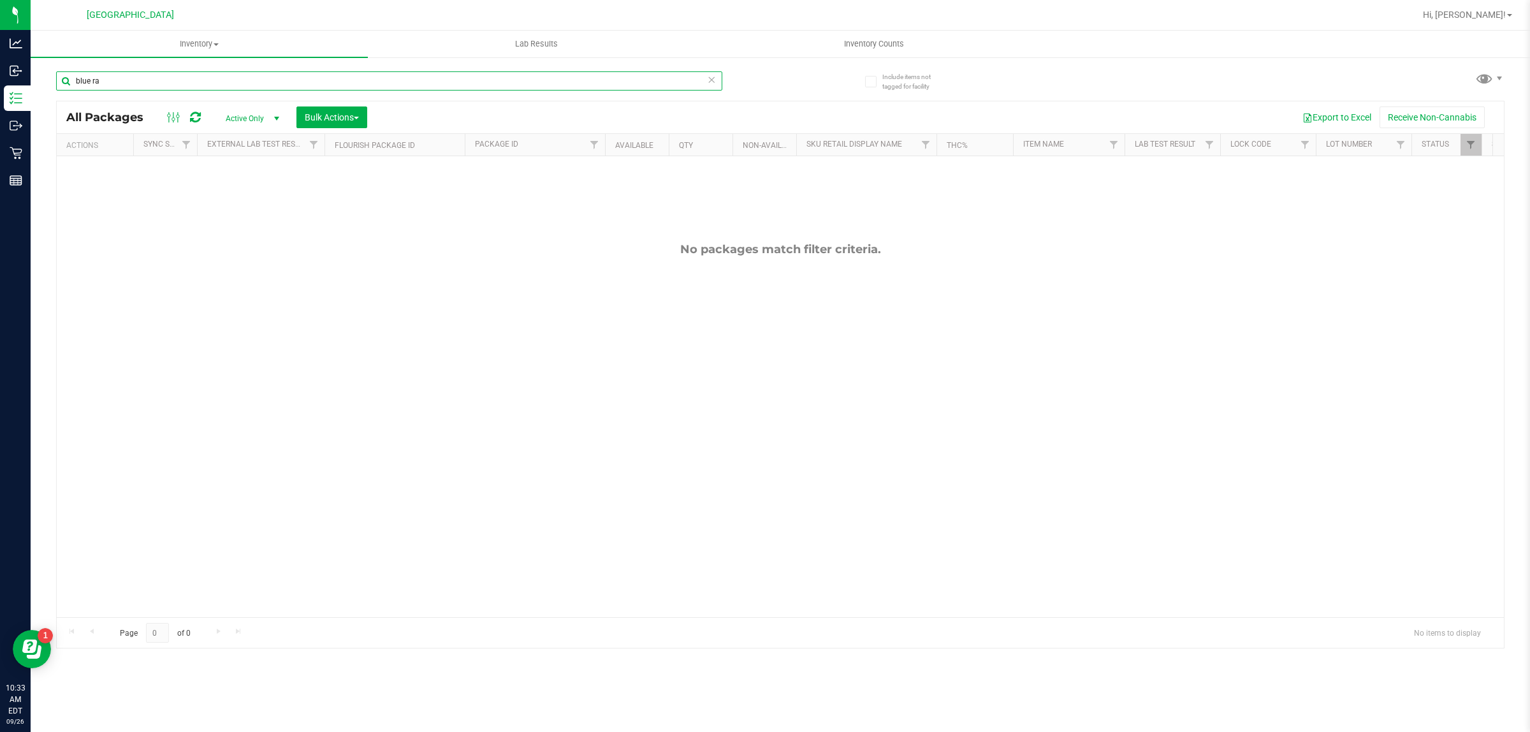
click at [161, 84] on input "blue ra" at bounding box center [389, 80] width 666 height 19
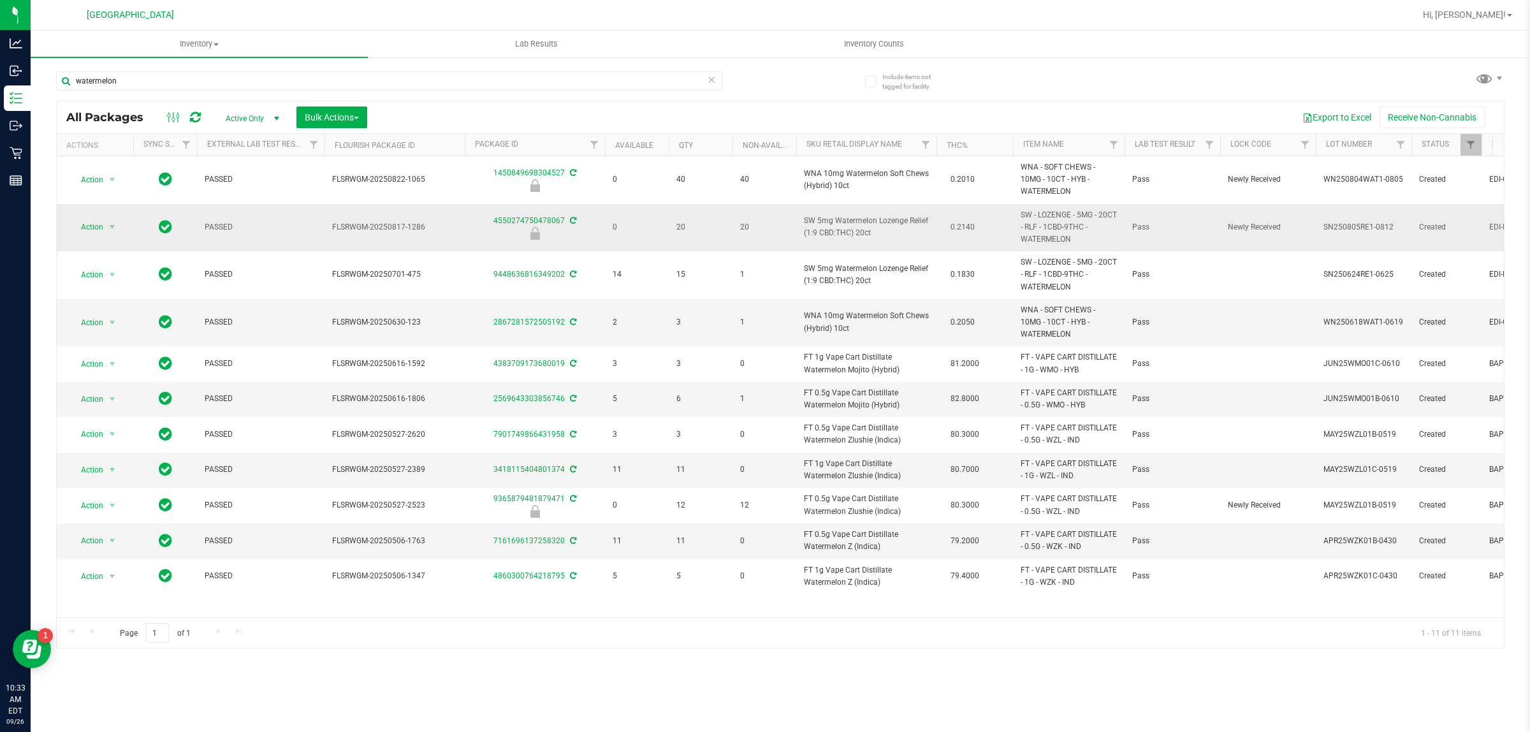
click at [846, 231] on span "SW 5mg Watermelon Lozenge Relief (1:9 CBD:THC) 20ct" at bounding box center [866, 227] width 125 height 24
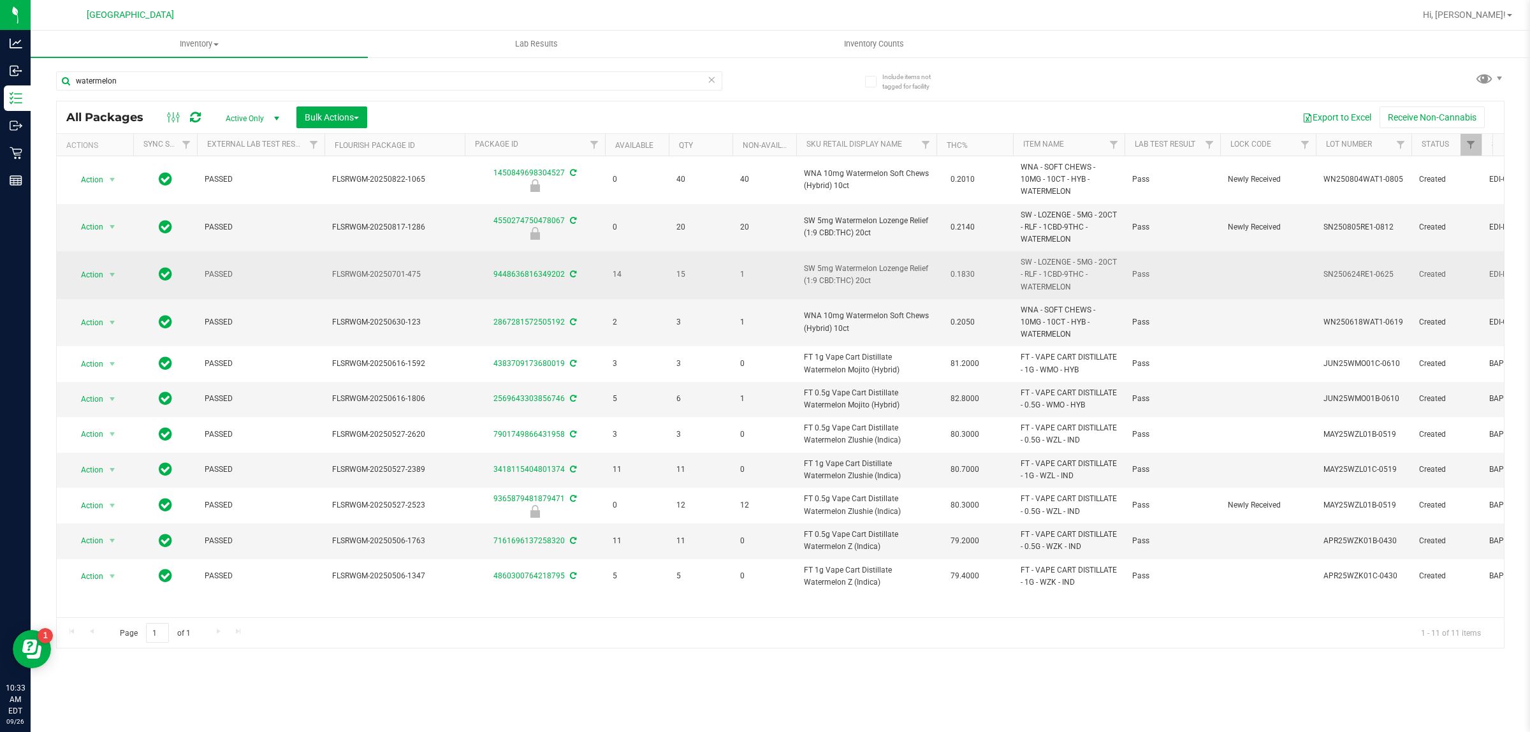
click at [858, 277] on span "SW 5mg Watermelon Lozenge Relief (1:9 CBD:THC) 20ct" at bounding box center [866, 275] width 125 height 24
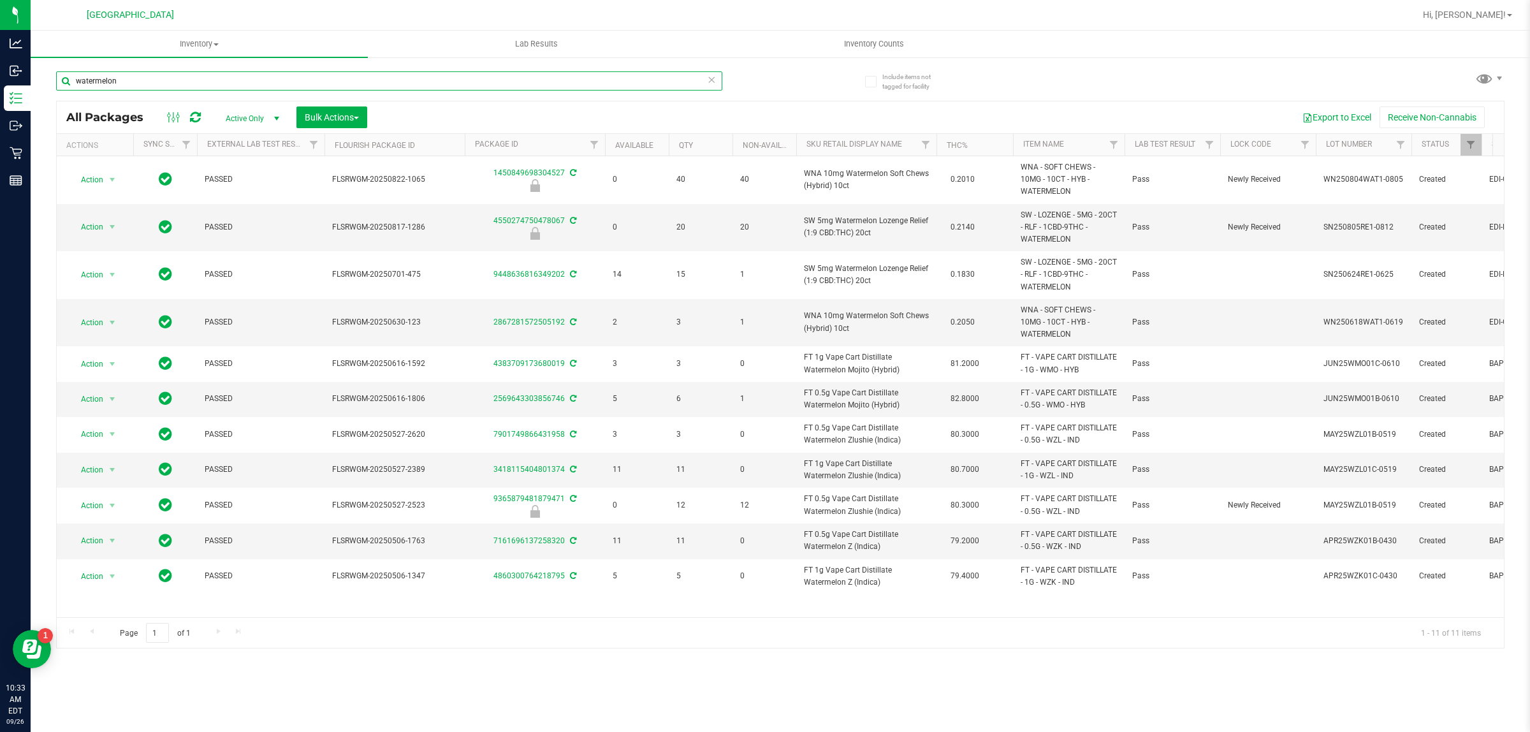
click at [437, 84] on input "watermelon" at bounding box center [389, 80] width 666 height 19
type input "tropical mix"
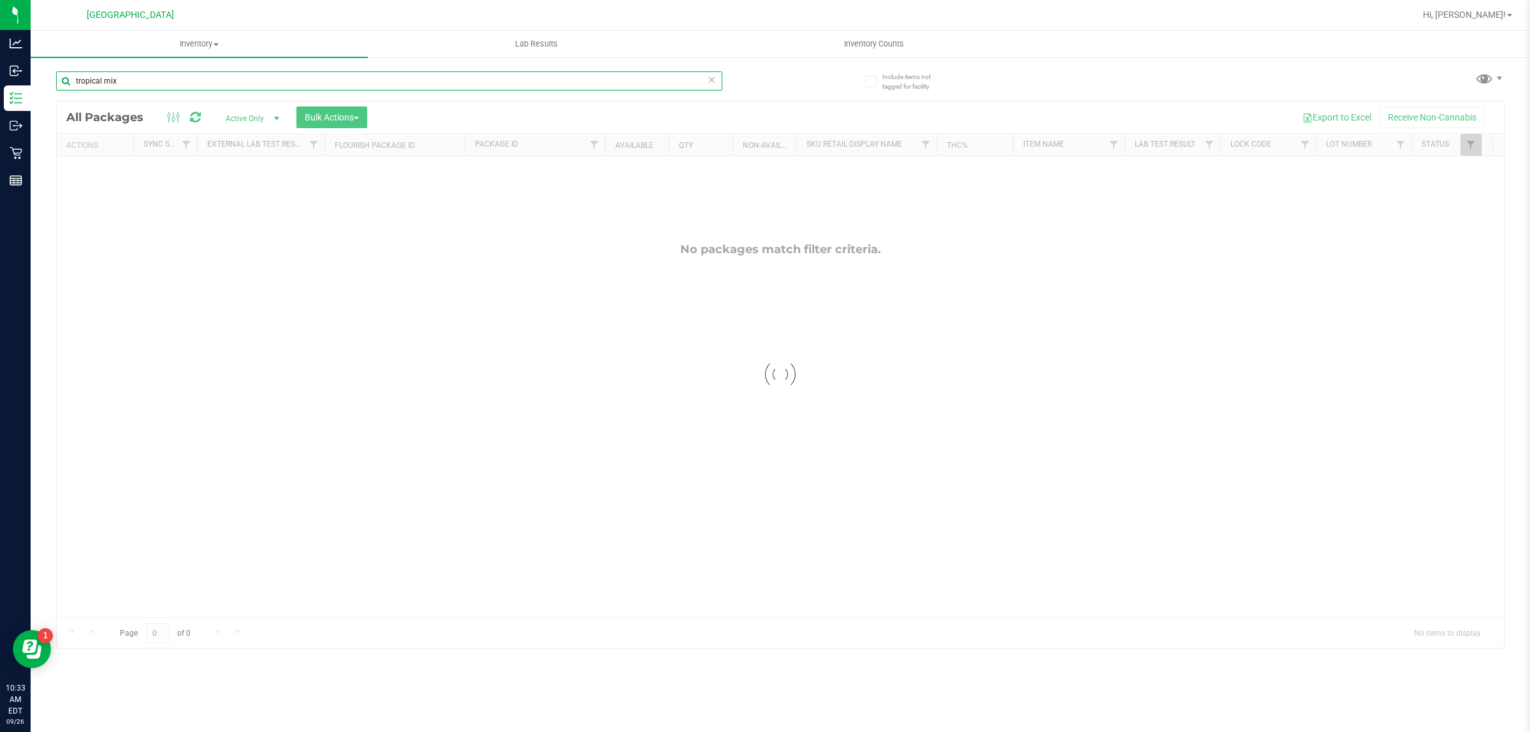
click at [514, 82] on input "tropical mix" at bounding box center [389, 80] width 666 height 19
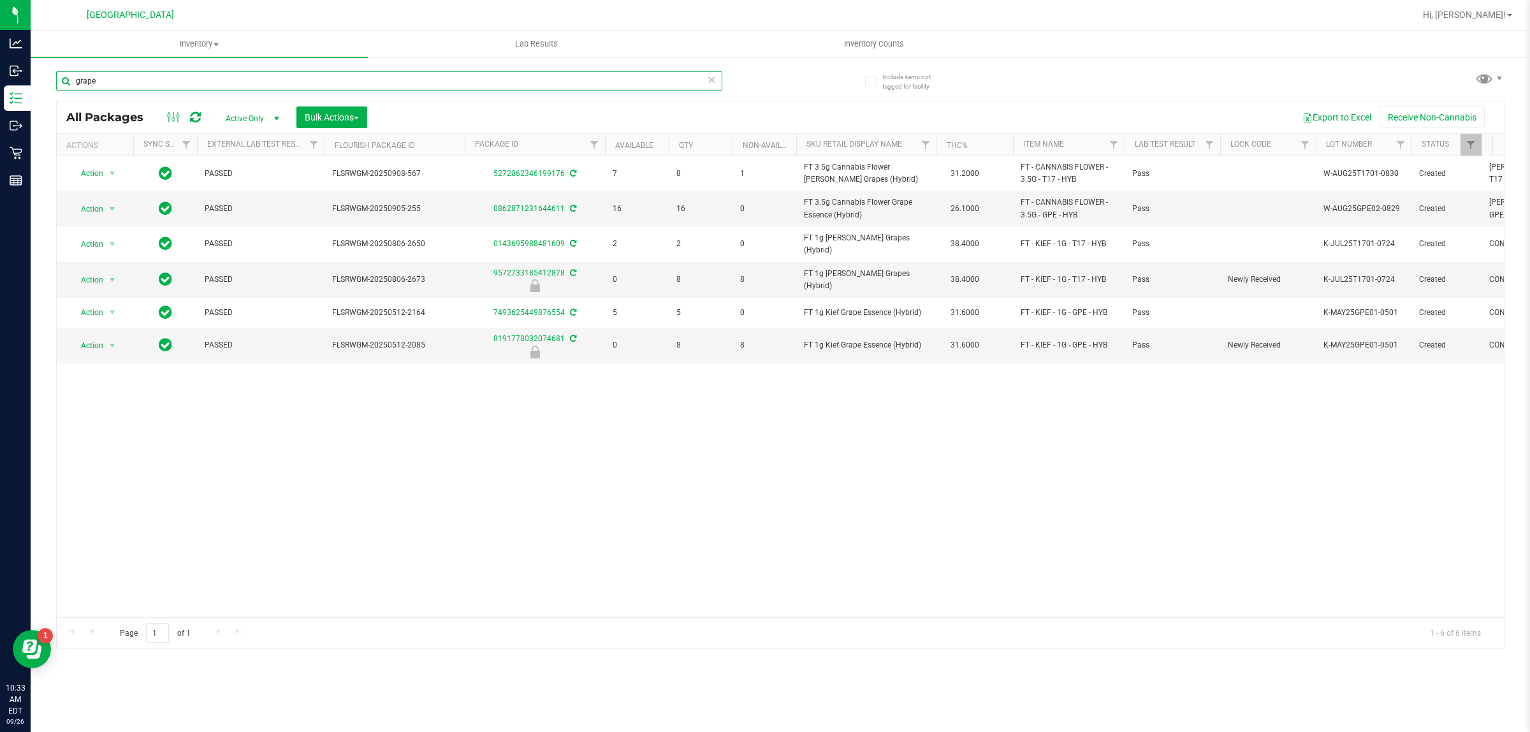
type input "grape"
click at [156, 83] on input "grape" at bounding box center [389, 80] width 666 height 19
click at [155, 83] on input "grape" at bounding box center [389, 80] width 666 height 19
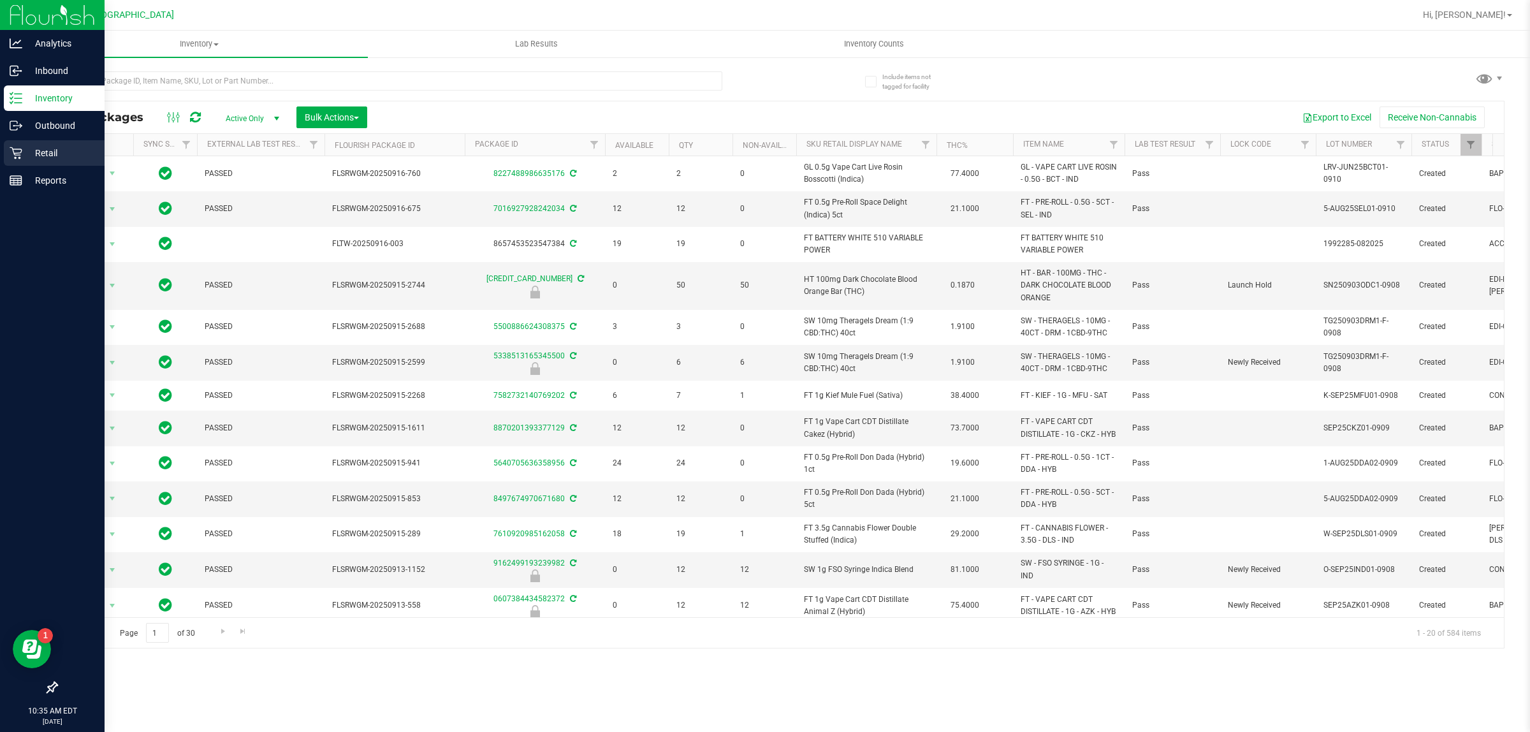
click at [31, 145] on p "Retail" at bounding box center [60, 152] width 76 height 15
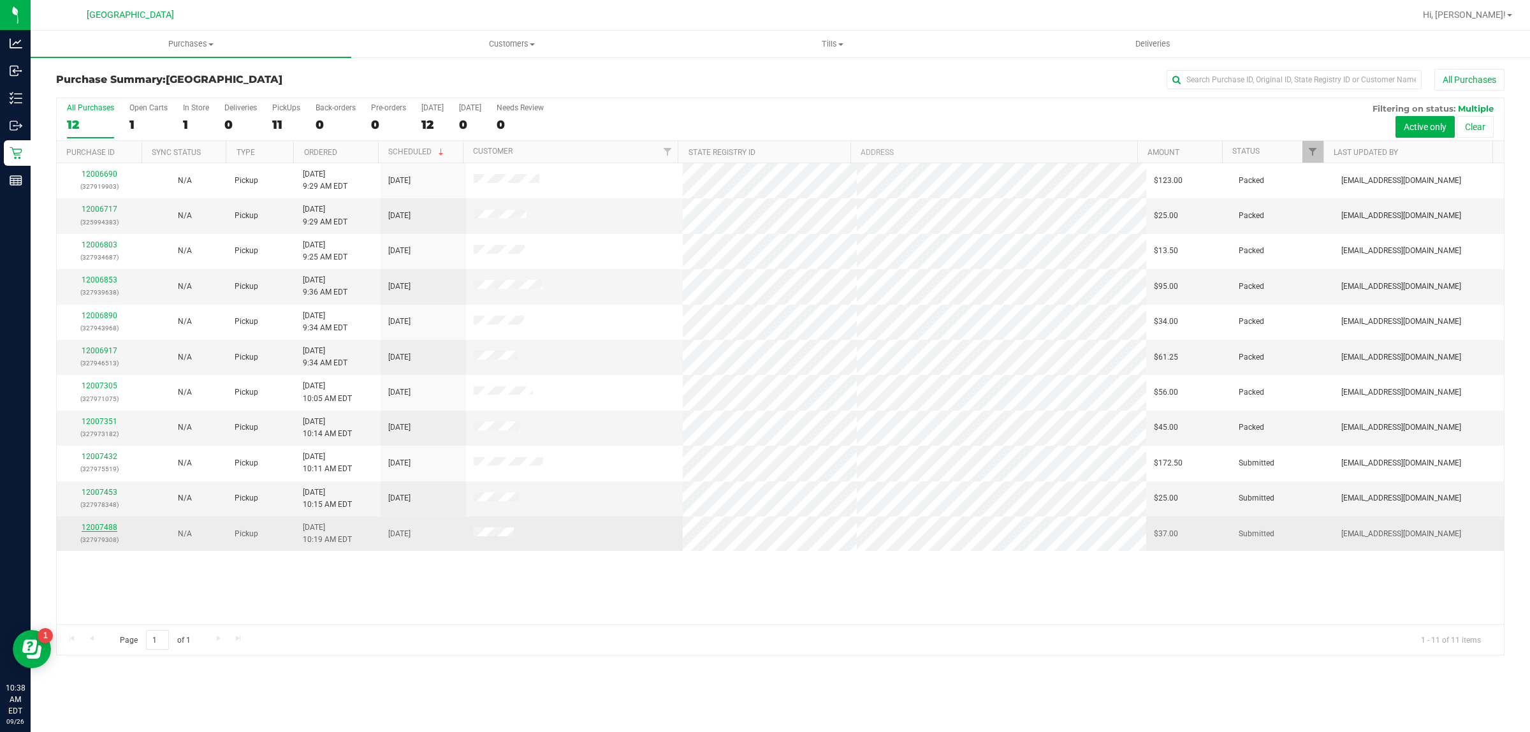
click at [106, 530] on link "12007488" at bounding box center [100, 527] width 36 height 9
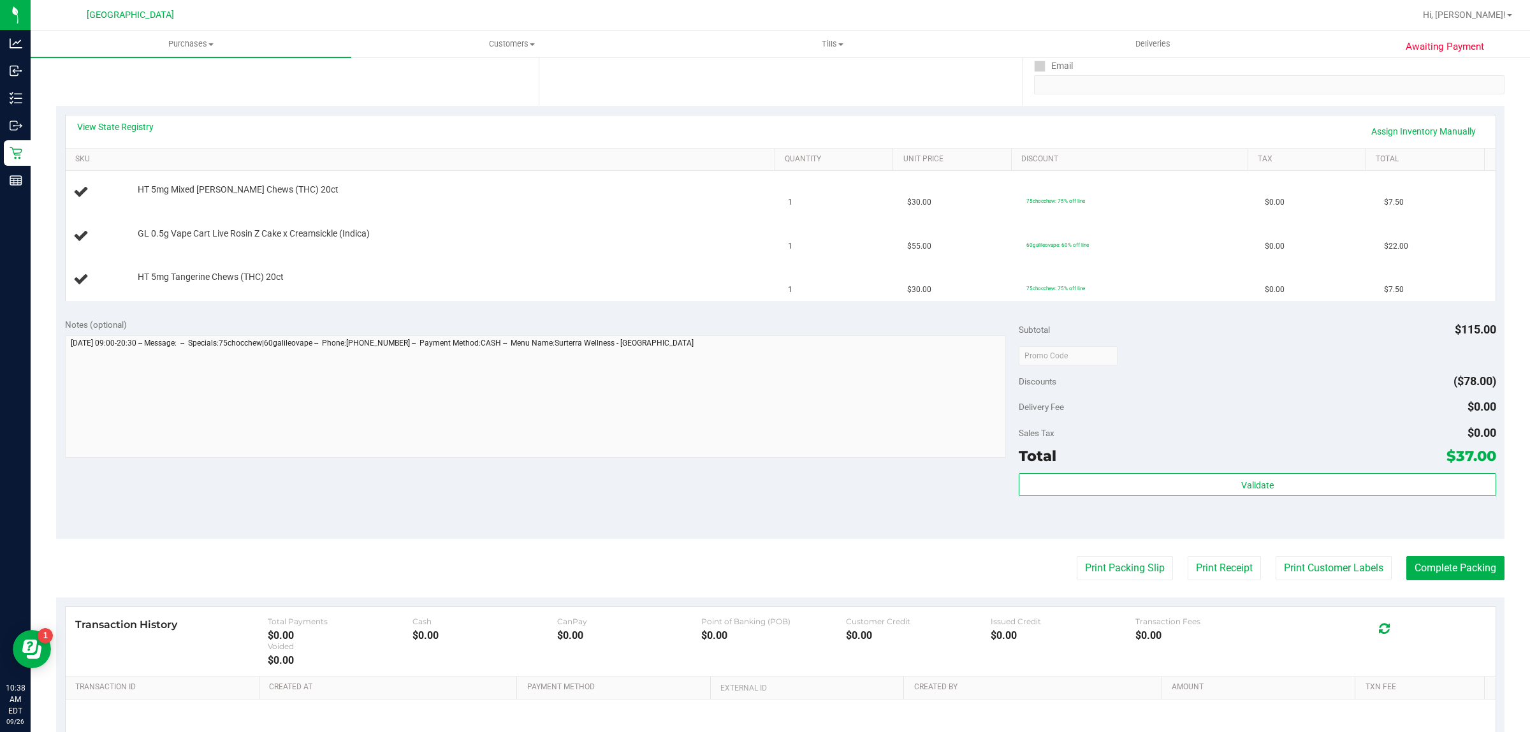
scroll to position [239, 0]
click at [1096, 568] on button "Print Packing Slip" at bounding box center [1125, 567] width 96 height 24
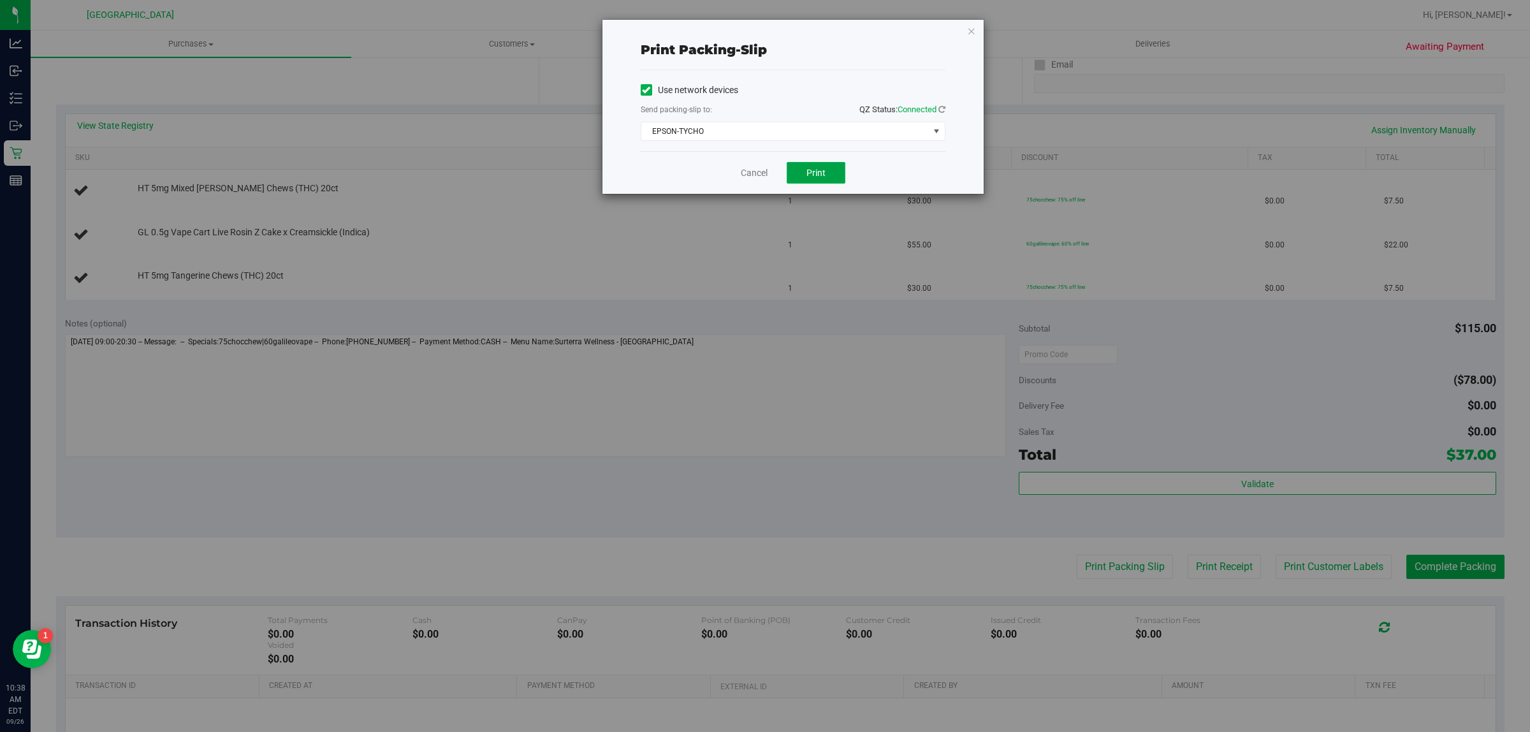
click at [798, 166] on button "Print" at bounding box center [816, 173] width 59 height 22
click at [747, 178] on link "Cancel" at bounding box center [754, 172] width 27 height 13
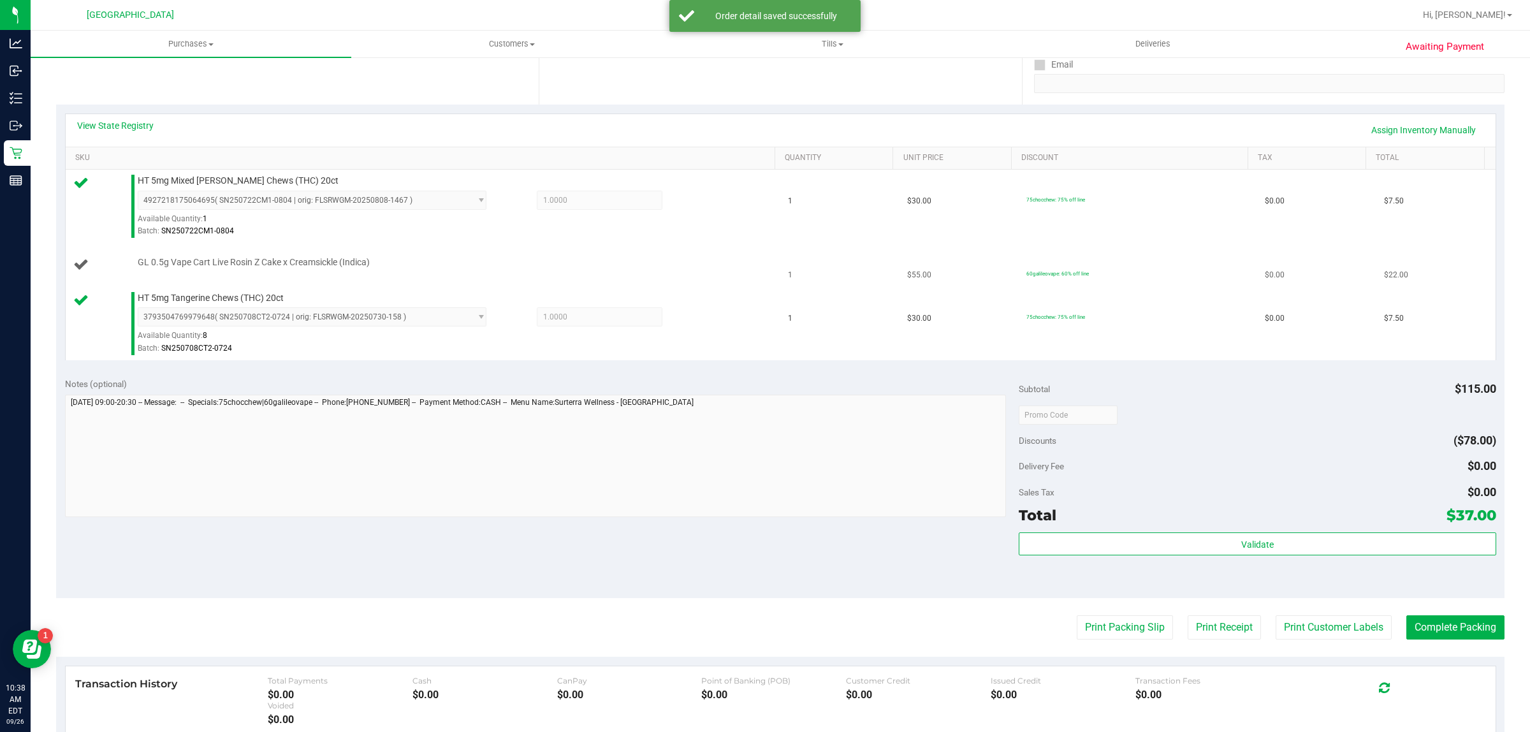
click at [233, 261] on span "GL 0.5g Vape Cart Live Rosin Z Cake x Creamsickle (Indica)" at bounding box center [254, 262] width 232 height 12
copy div "GL 0.5g Vape Cart Live Rosin Z Cake x Creamsickle (Indica)"
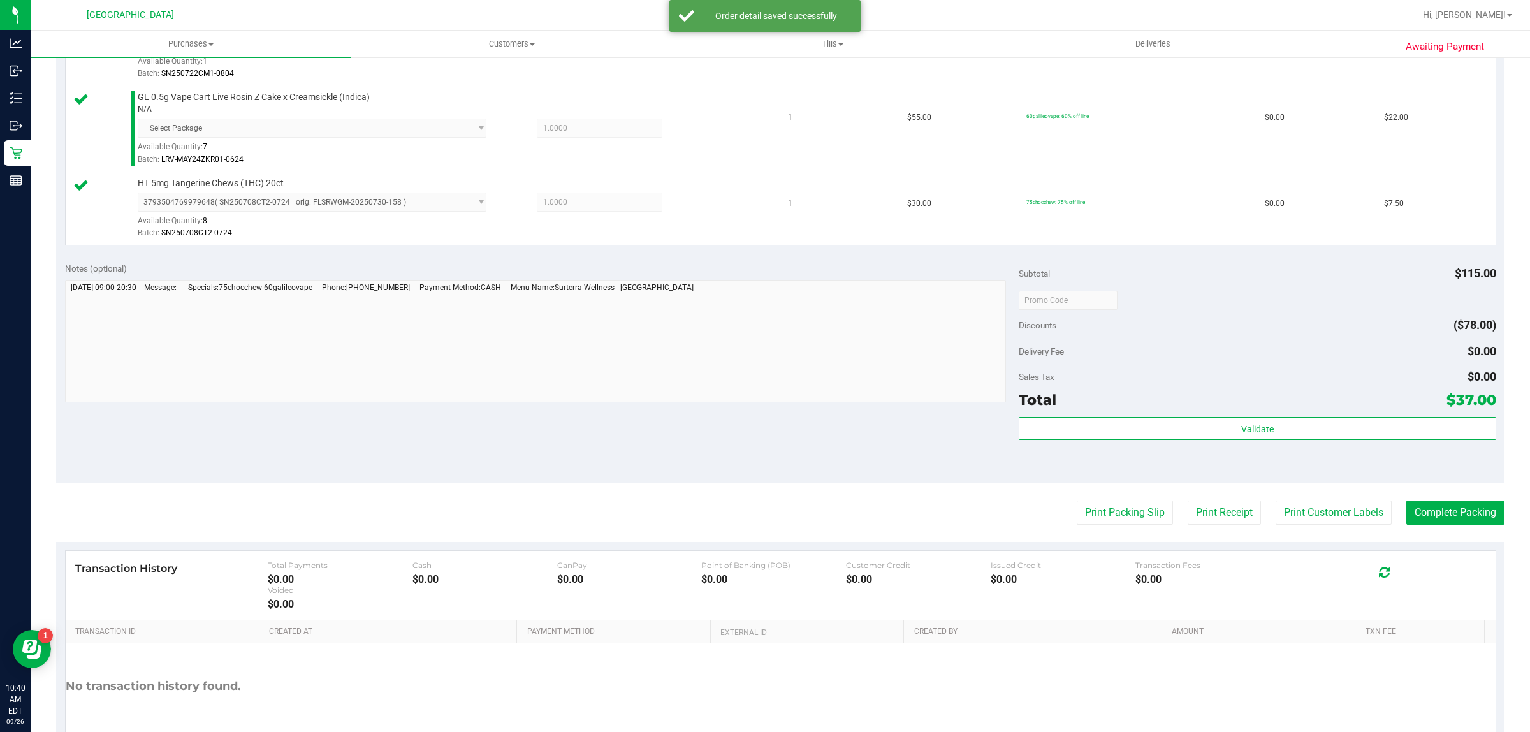
scroll to position [398, 0]
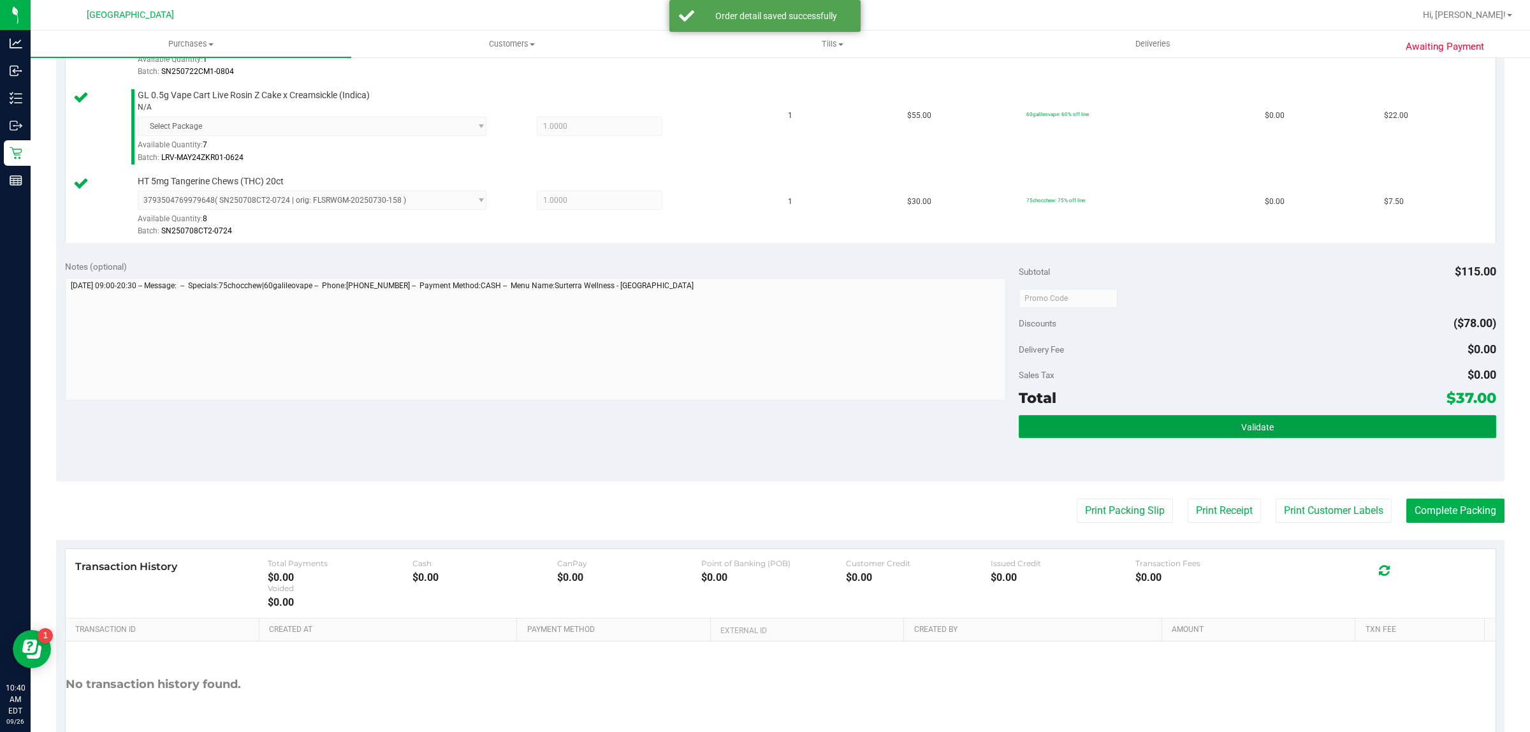
click at [1084, 431] on button "Validate" at bounding box center [1257, 426] width 477 height 23
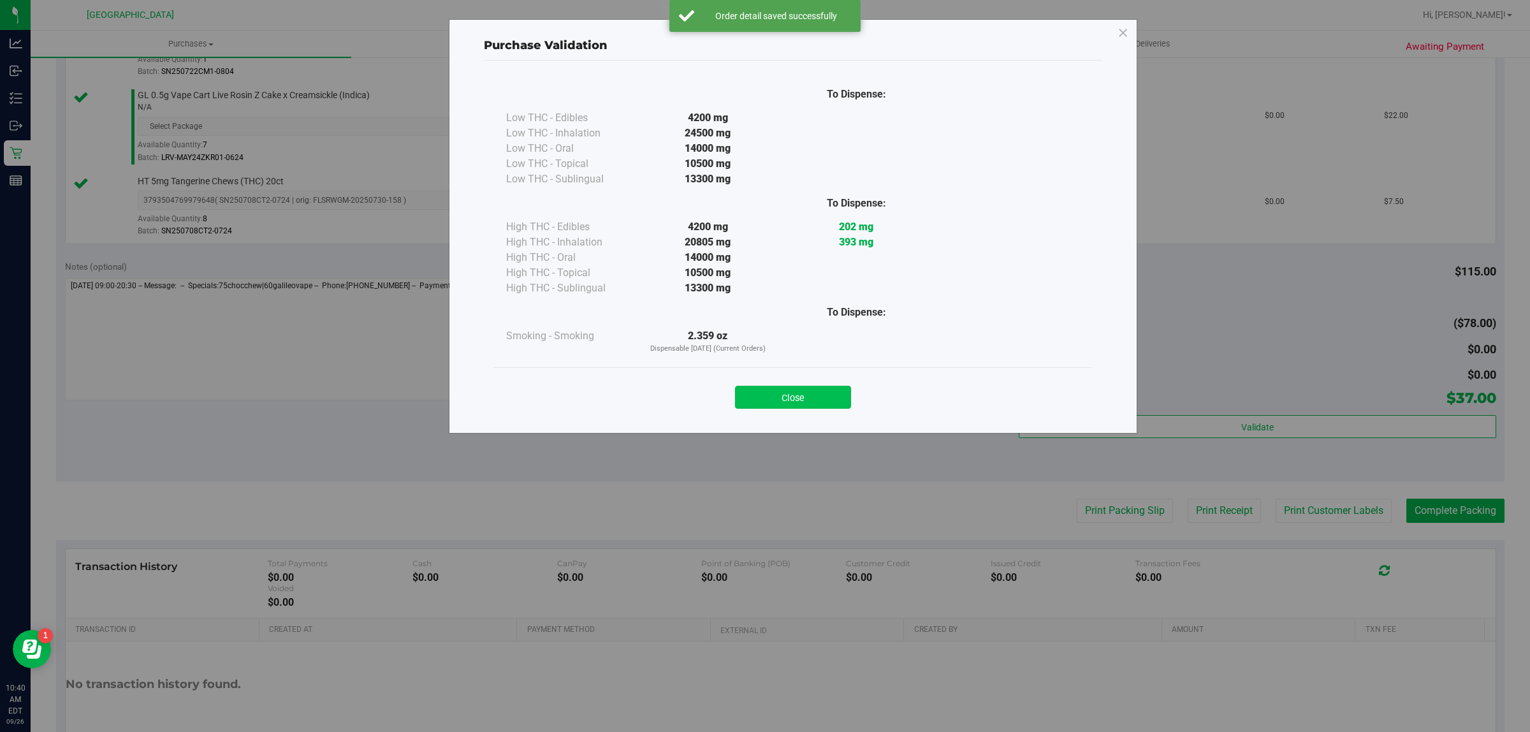
click at [817, 400] on button "Close" at bounding box center [793, 397] width 116 height 23
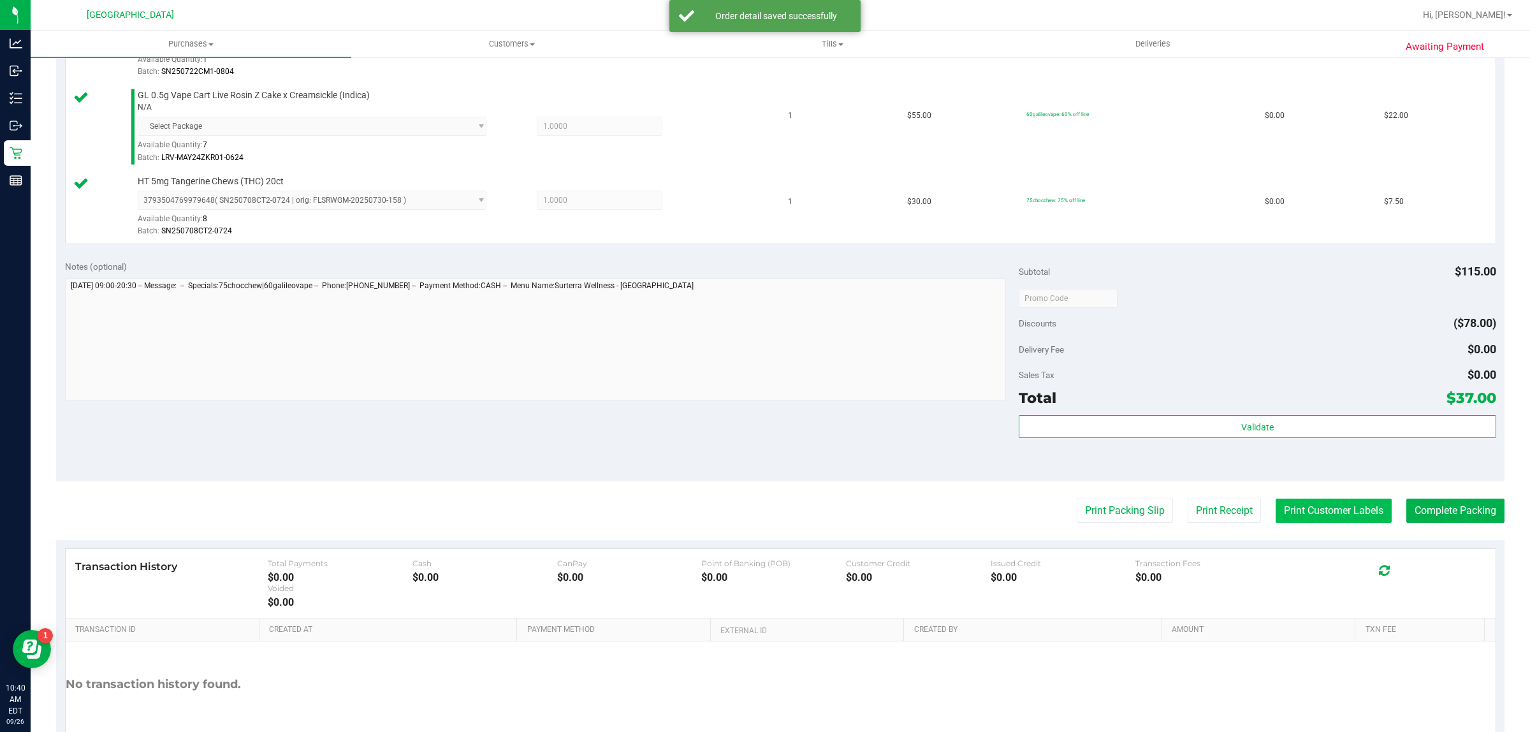
click at [1300, 511] on button "Print Customer Labels" at bounding box center [1334, 511] width 116 height 24
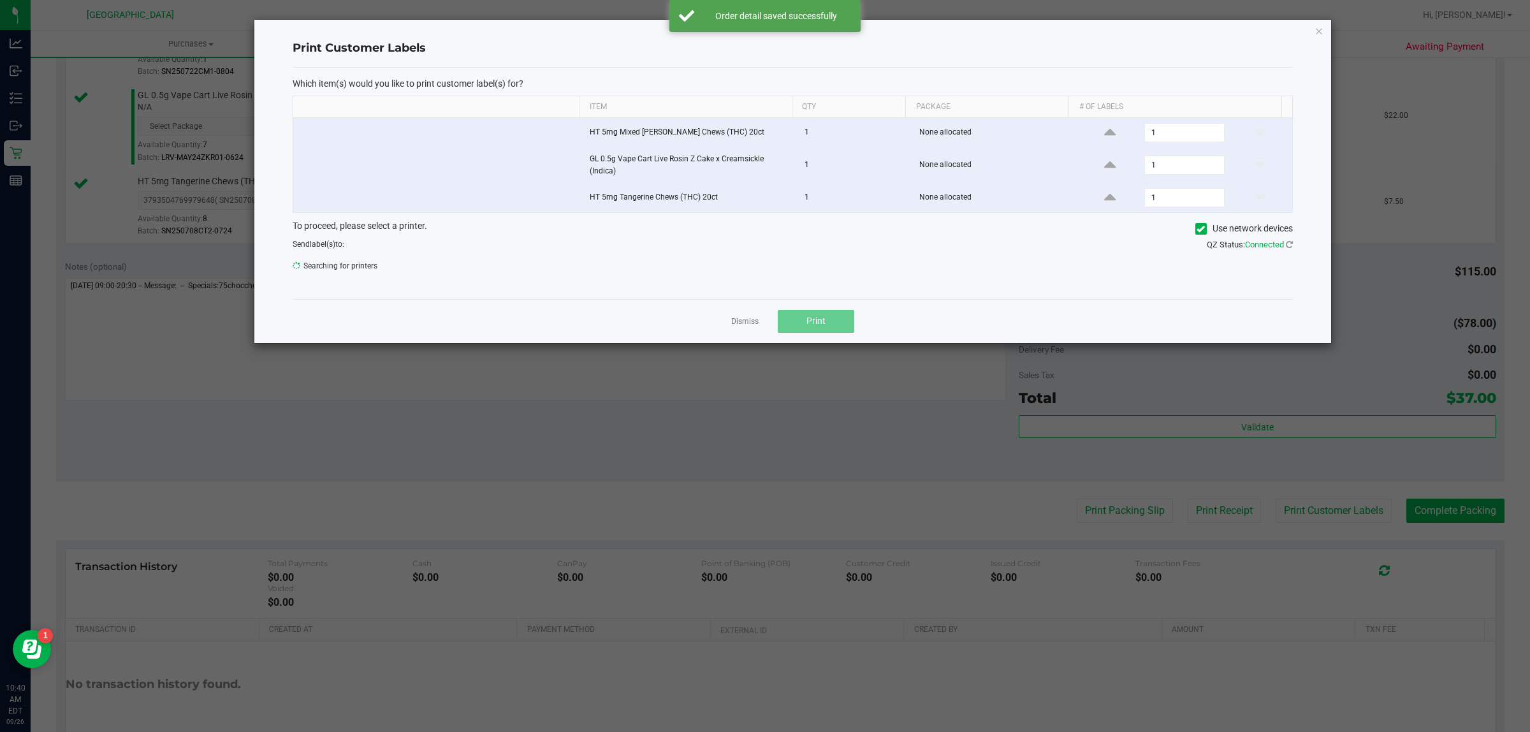
click at [1300, 510] on ngb-modal-window "Print Customer Labels Which item(s) would you like to print customer label(s) f…" at bounding box center [770, 366] width 1540 height 732
click at [837, 272] on span "ZEBRA-1" at bounding box center [784, 270] width 983 height 18
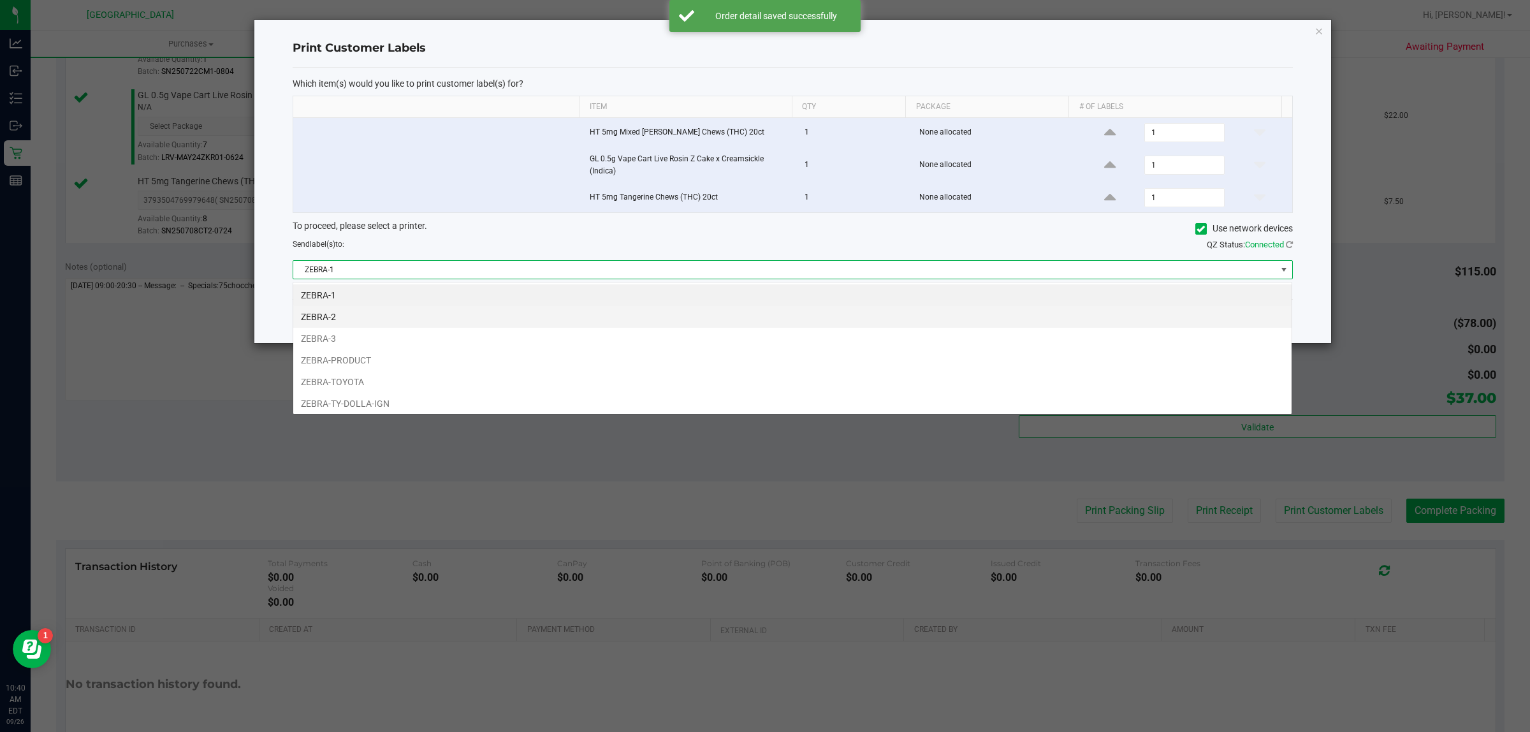
scroll to position [20, 1000]
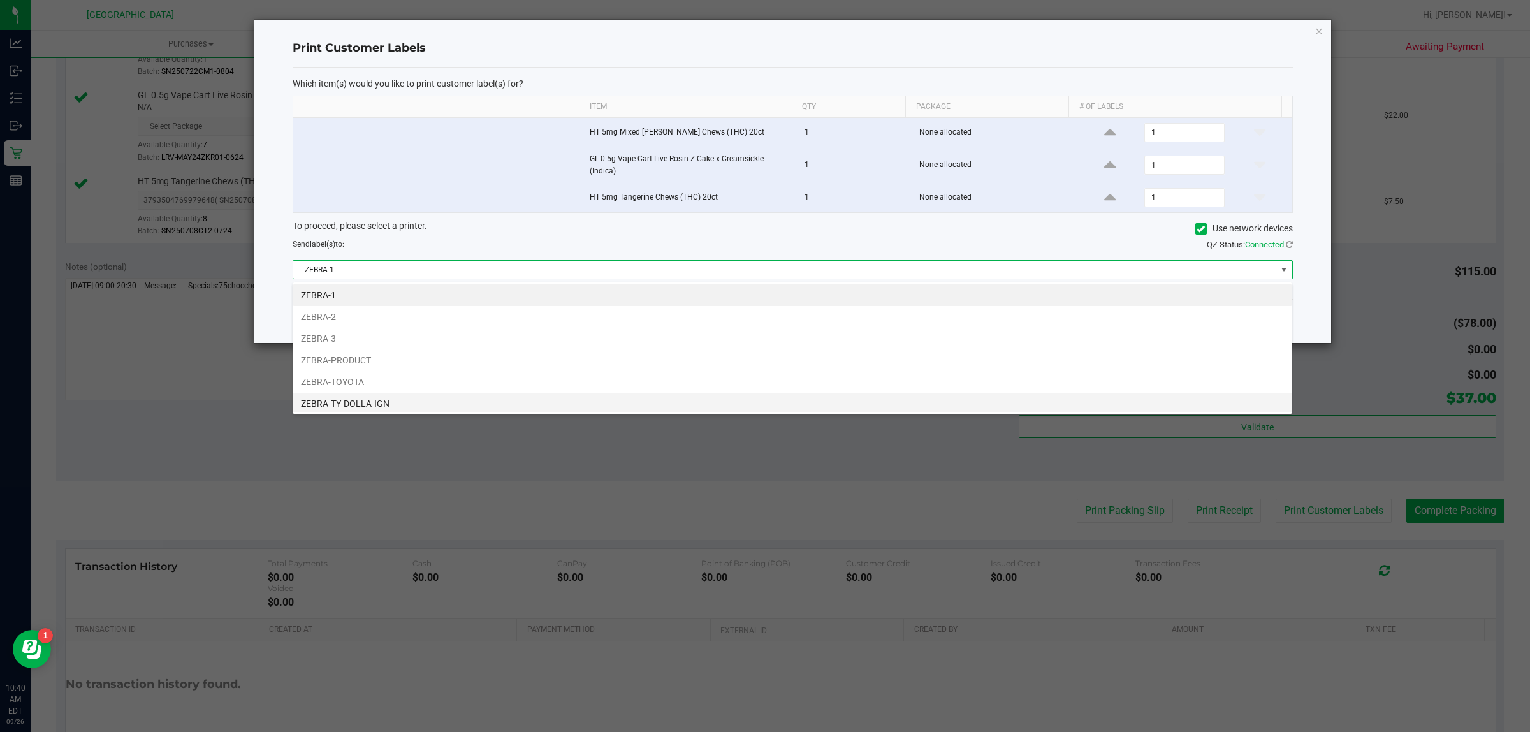
click at [598, 397] on li "ZEBRA-TY-DOLLA-IGN" at bounding box center [792, 404] width 998 height 22
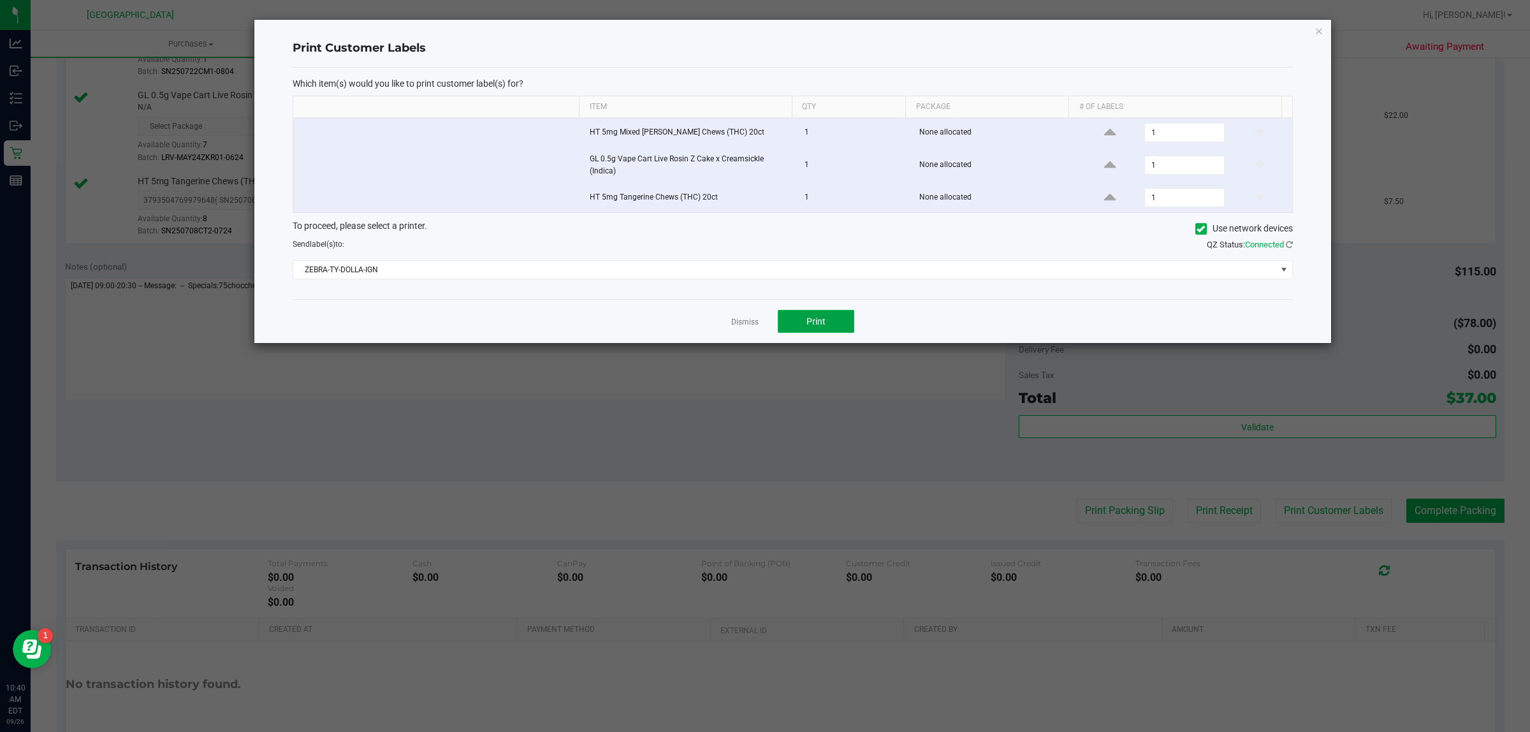
click at [801, 322] on button "Print" at bounding box center [816, 321] width 76 height 23
click at [752, 323] on link "Dismiss" at bounding box center [744, 322] width 27 height 11
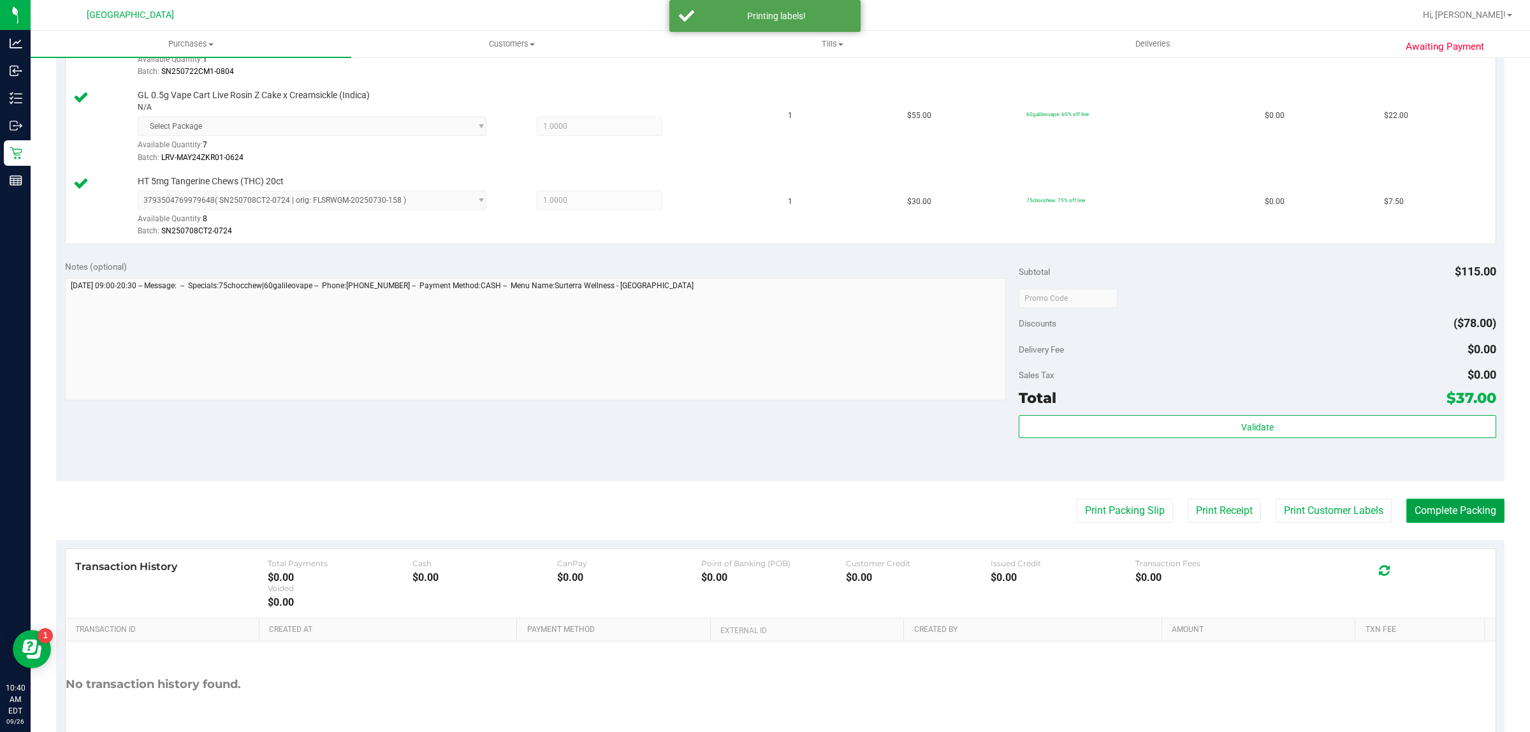
click at [1410, 514] on button "Complete Packing" at bounding box center [1455, 511] width 98 height 24
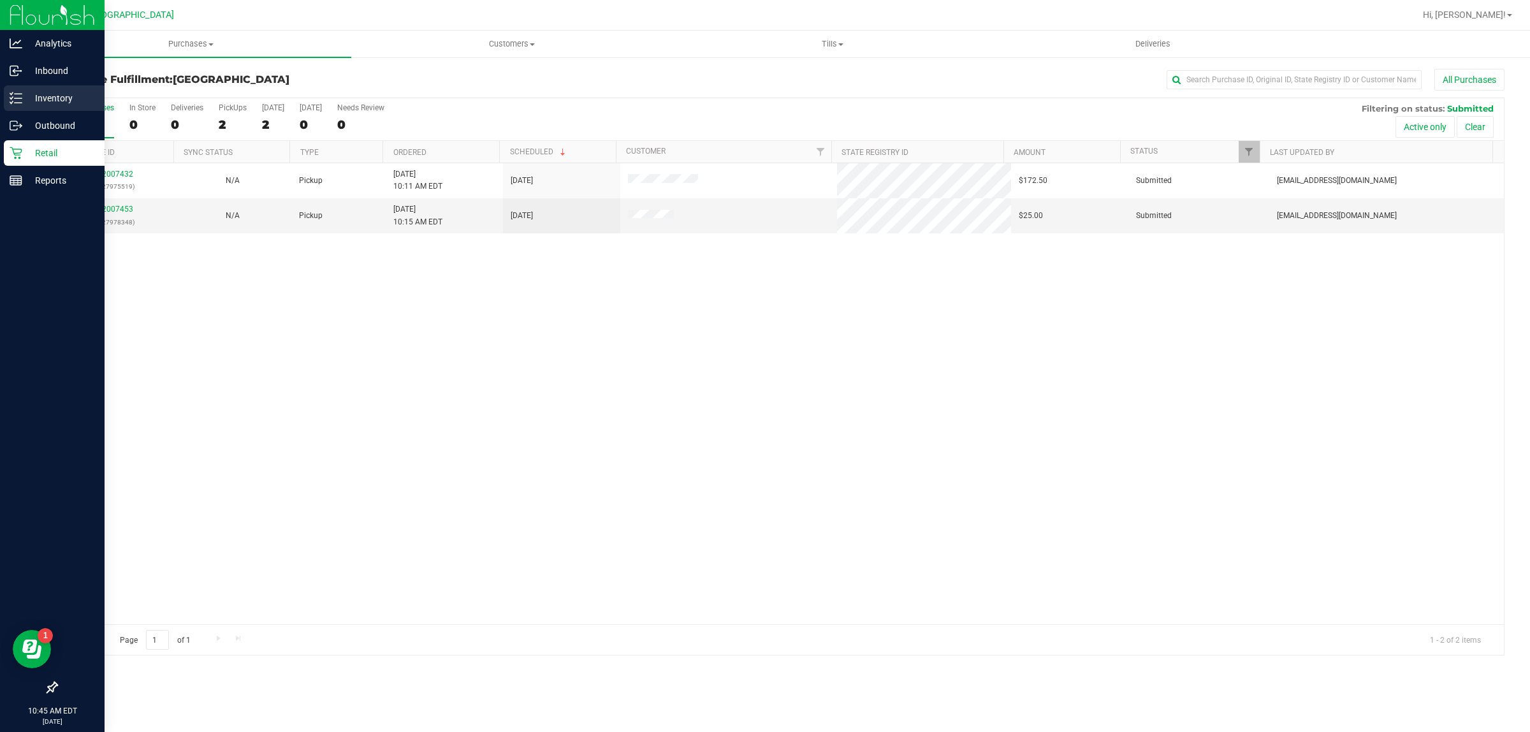
click at [29, 96] on p "Inventory" at bounding box center [60, 98] width 76 height 15
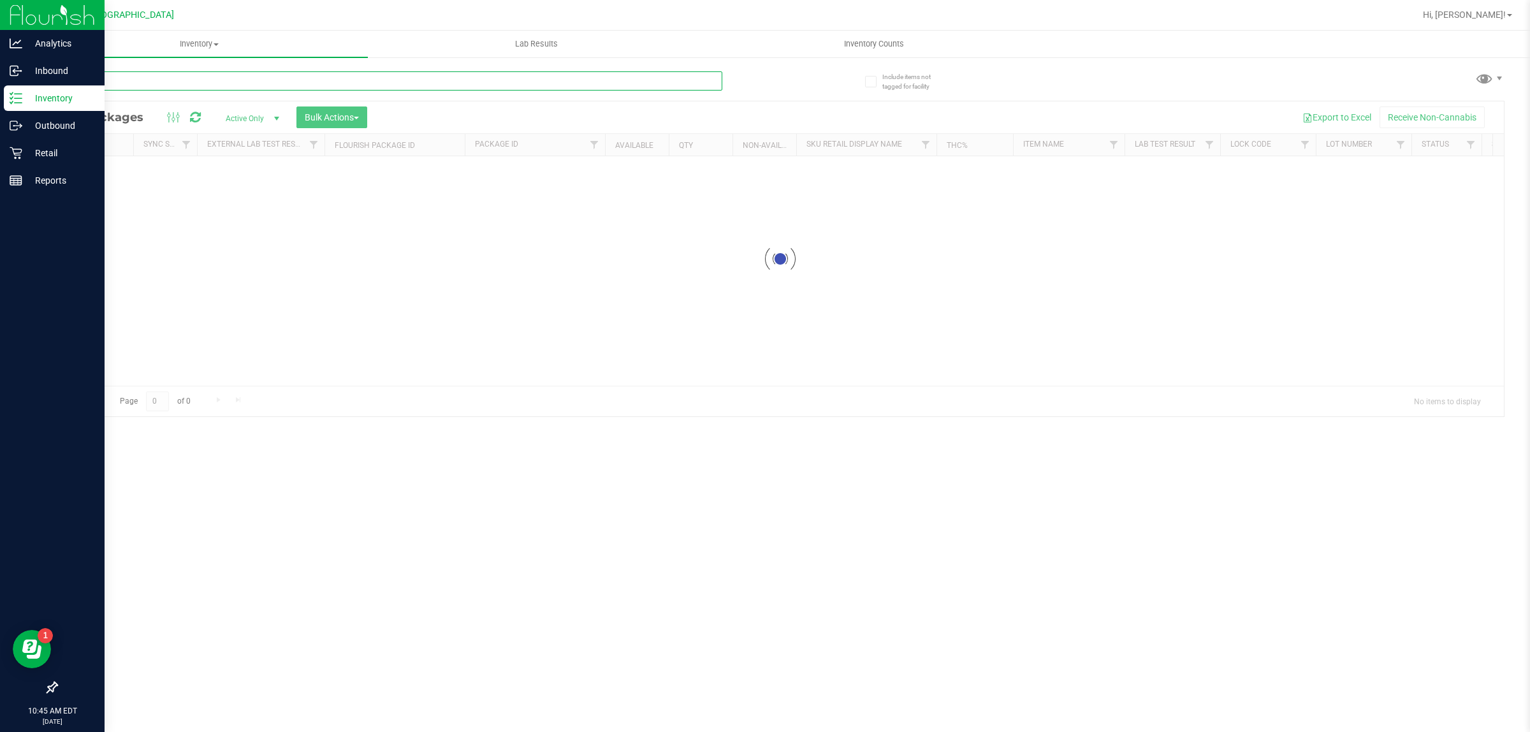
click at [312, 81] on input "text" at bounding box center [389, 80] width 666 height 19
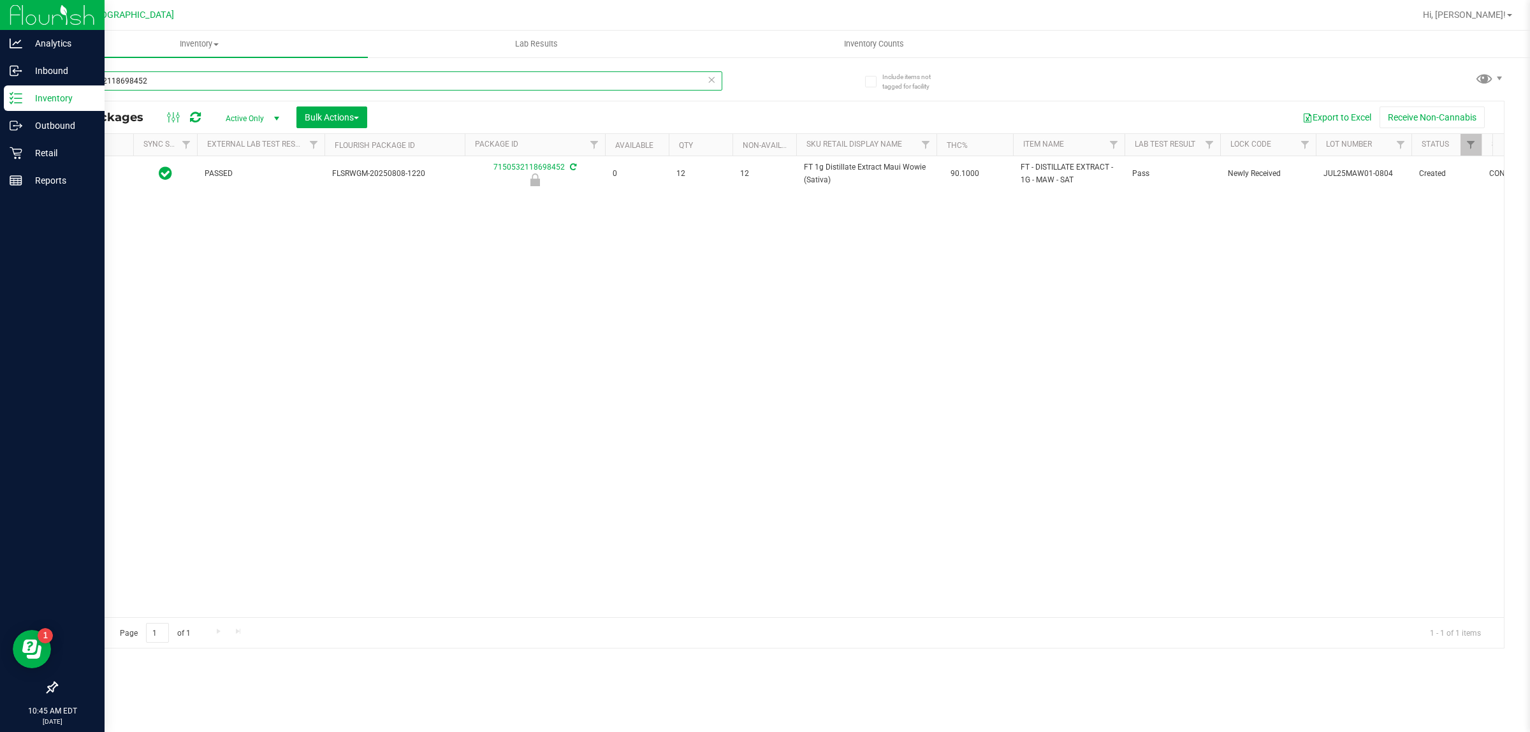
type input "7150532118698452"
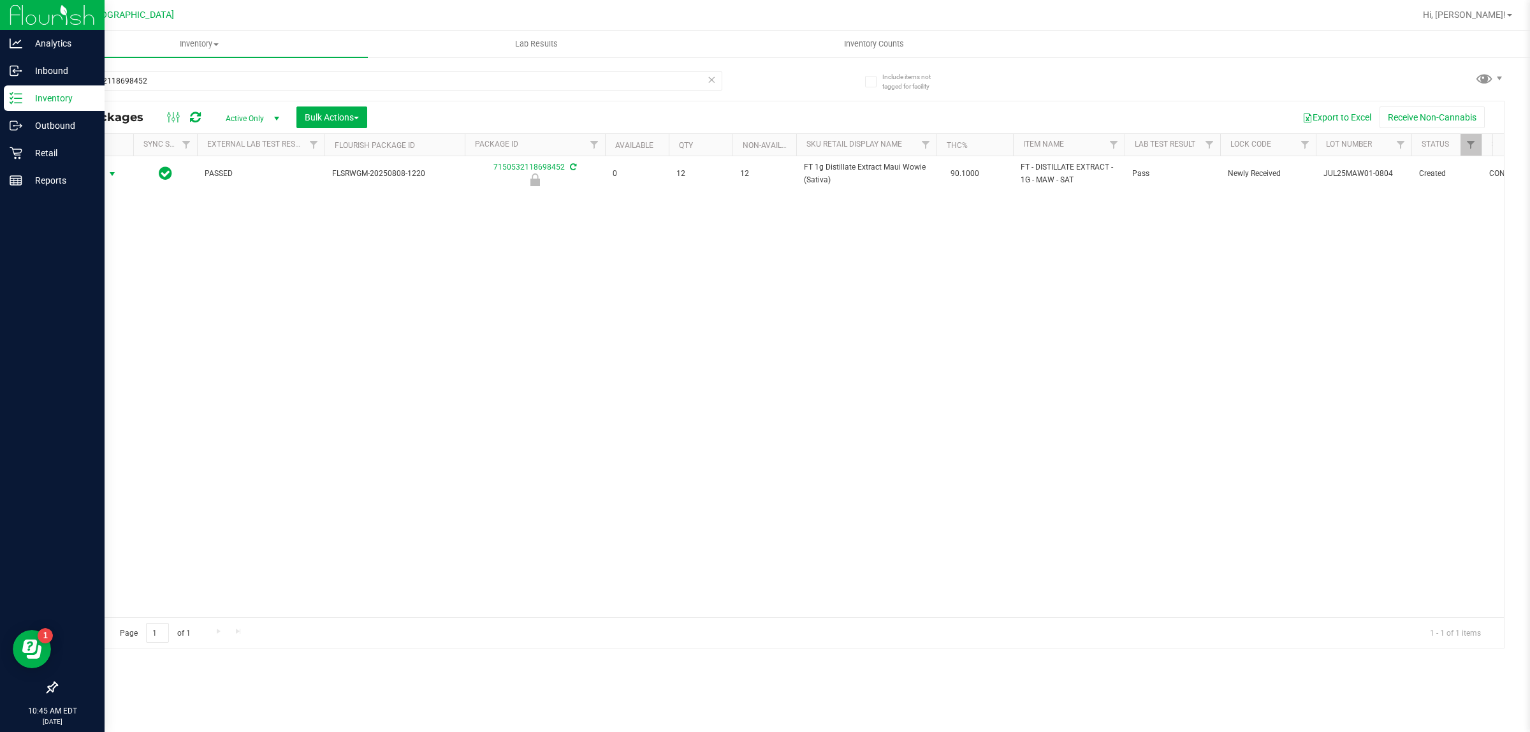
click at [115, 171] on span "select" at bounding box center [112, 174] width 10 height 10
click at [137, 316] on li "Unlock package" at bounding box center [111, 325] width 82 height 19
